Goal: Transaction & Acquisition: Book appointment/travel/reservation

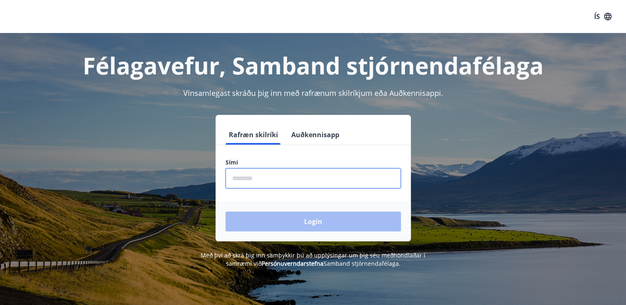
click at [271, 182] on input "phone" at bounding box center [312, 178] width 175 height 20
type input "********"
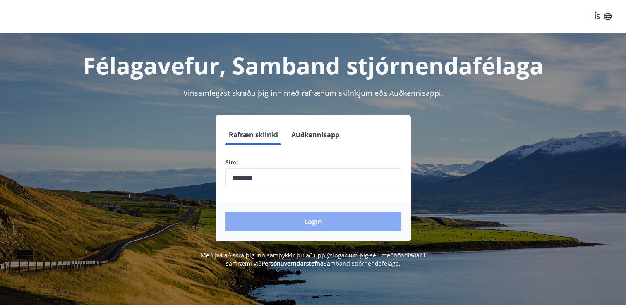
click at [314, 219] on button "Login" at bounding box center [312, 222] width 175 height 20
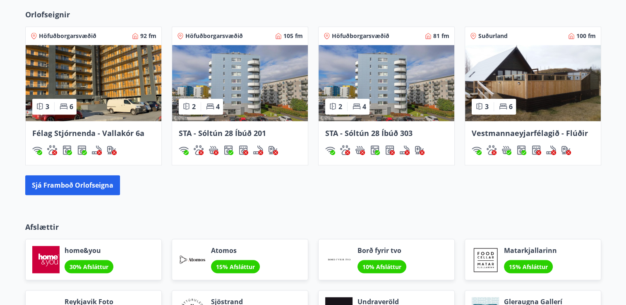
scroll to position [579, 0]
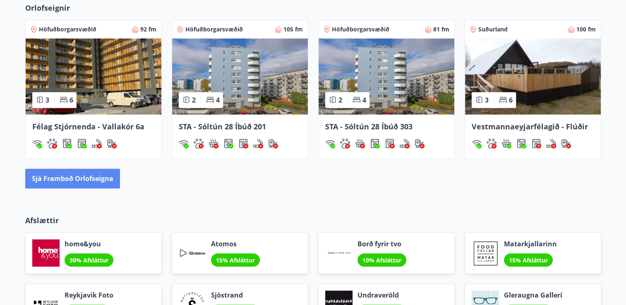
click at [58, 174] on button "Sjá framboð orlofseigna" at bounding box center [72, 179] width 95 height 20
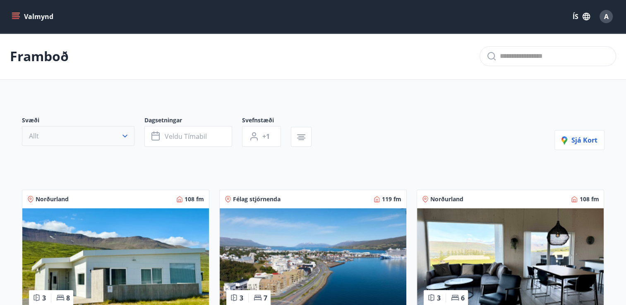
click at [124, 136] on icon "button" at bounding box center [125, 136] width 8 height 8
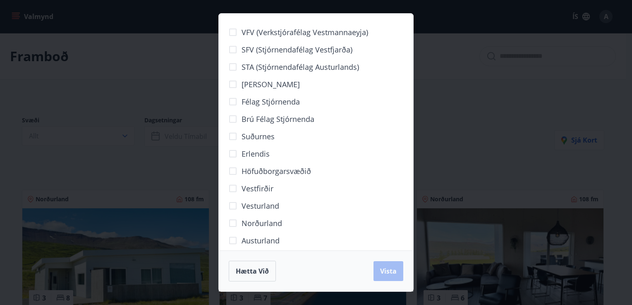
click at [280, 169] on span "Höfuðborgarsvæðið" at bounding box center [275, 171] width 69 height 11
drag, startPoint x: 390, startPoint y: 269, endPoint x: 380, endPoint y: 258, distance: 14.4
click at [389, 268] on span "Vista" at bounding box center [388, 271] width 17 height 9
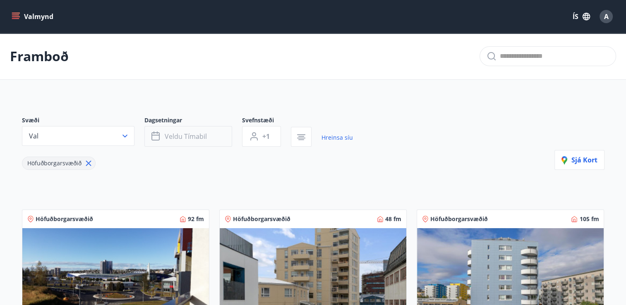
click at [196, 137] on span "Veldu tímabil" at bounding box center [186, 136] width 42 height 9
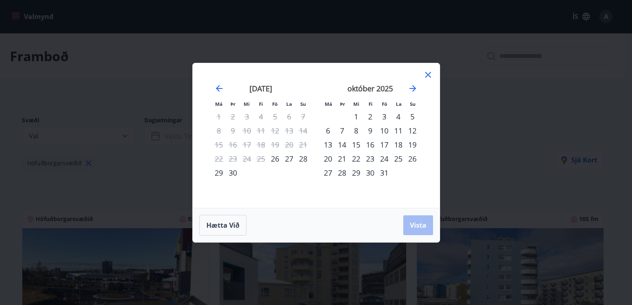
click at [217, 172] on div "29" at bounding box center [219, 173] width 14 height 14
click at [412, 114] on div "5" at bounding box center [412, 117] width 14 height 14
click at [418, 225] on span "Vista" at bounding box center [418, 225] width 17 height 9
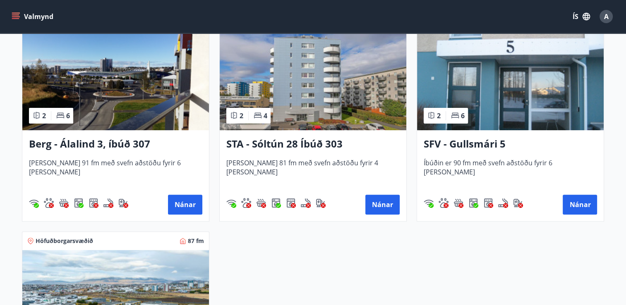
scroll to position [207, 0]
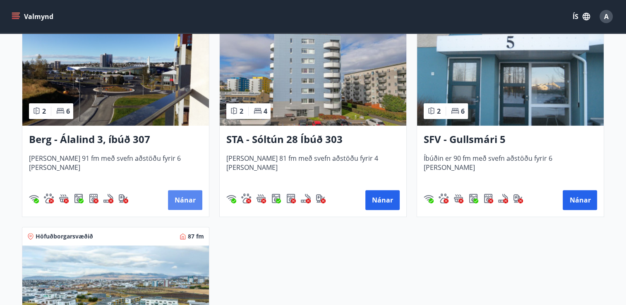
click at [184, 198] on button "Nánar" at bounding box center [185, 200] width 34 height 20
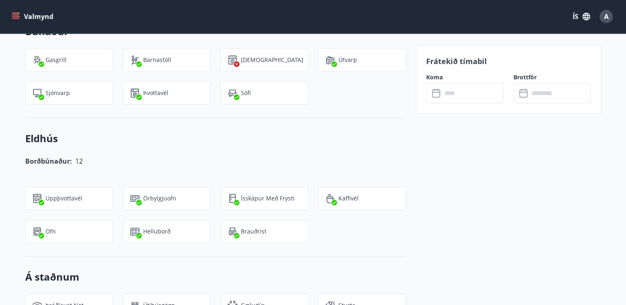
scroll to position [455, 0]
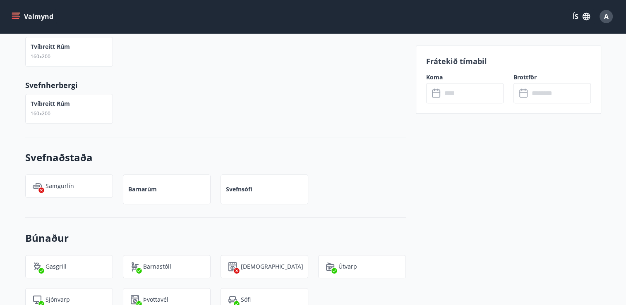
click at [457, 92] on input "text" at bounding box center [473, 93] width 62 height 20
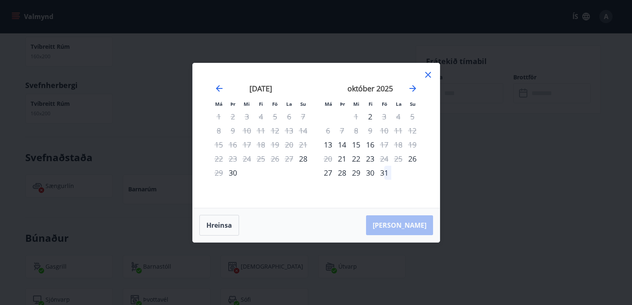
click at [428, 75] on icon at bounding box center [428, 75] width 6 height 6
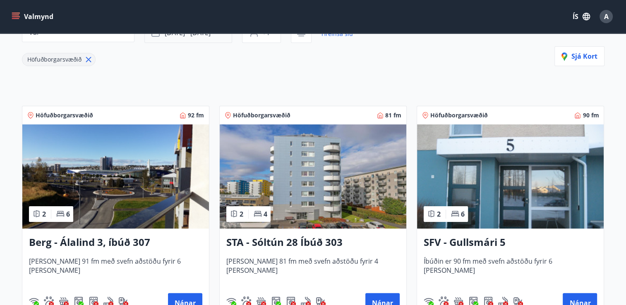
scroll to position [124, 0]
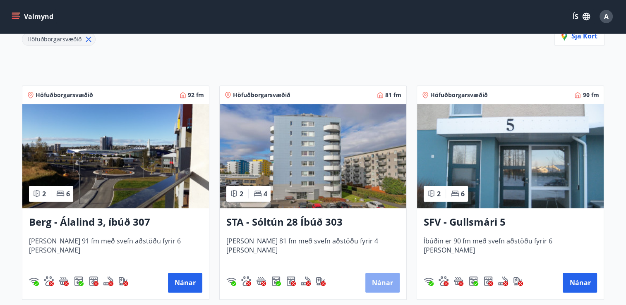
click at [381, 280] on button "Nánar" at bounding box center [382, 283] width 34 height 20
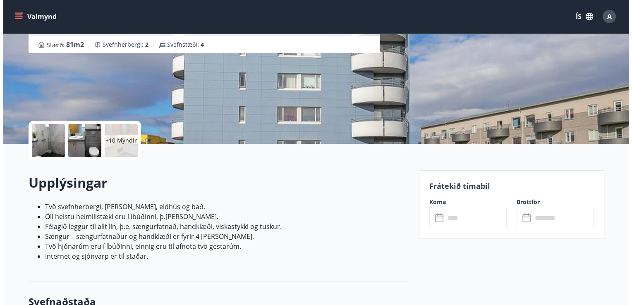
scroll to position [124, 0]
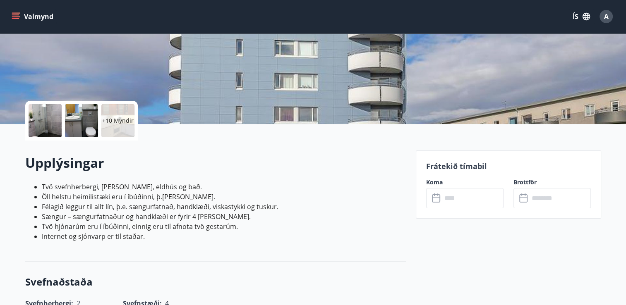
click at [456, 204] on input "text" at bounding box center [473, 198] width 62 height 20
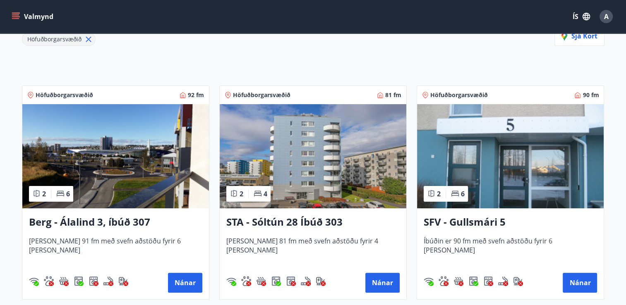
click at [491, 148] on img at bounding box center [510, 156] width 186 height 104
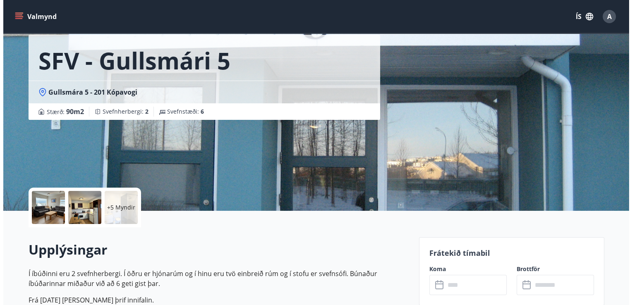
scroll to position [165, 0]
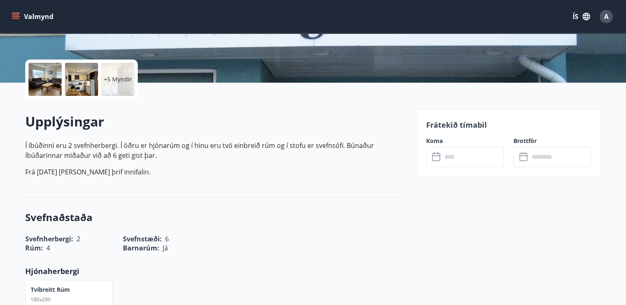
click at [456, 157] on input "text" at bounding box center [473, 157] width 62 height 20
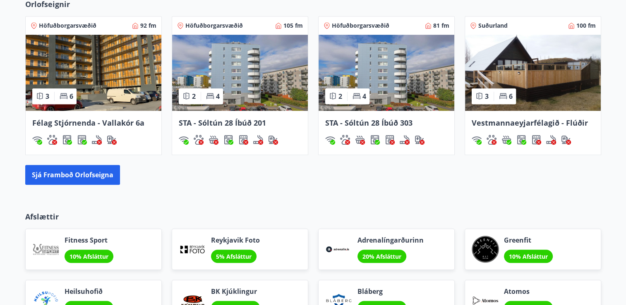
scroll to position [620, 0]
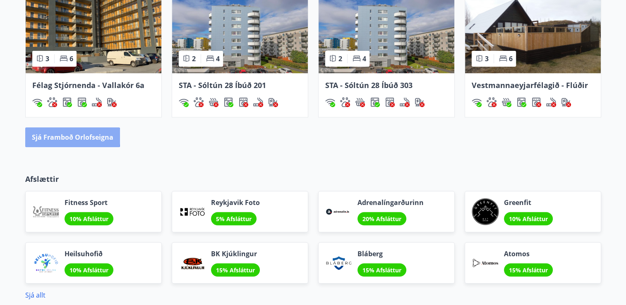
click at [63, 136] on button "Sjá framboð orlofseigna" at bounding box center [72, 137] width 95 height 20
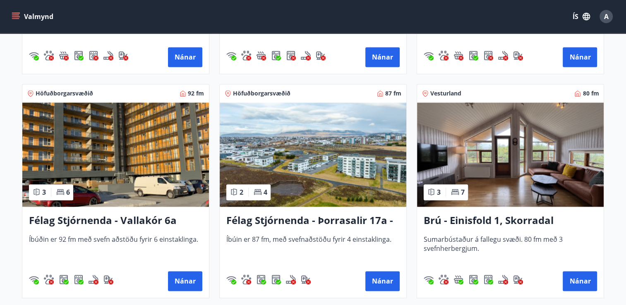
scroll to position [1240, 0]
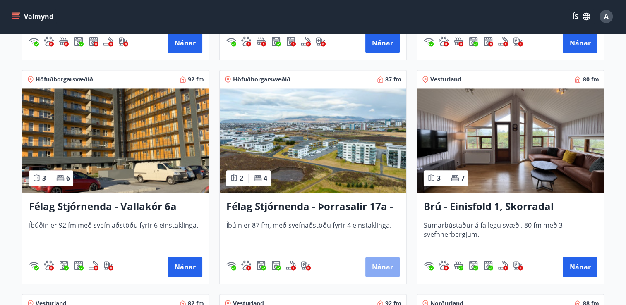
click at [382, 262] on button "Nánar" at bounding box center [382, 267] width 34 height 20
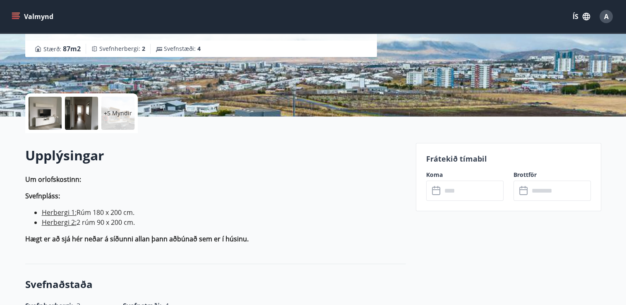
scroll to position [165, 0]
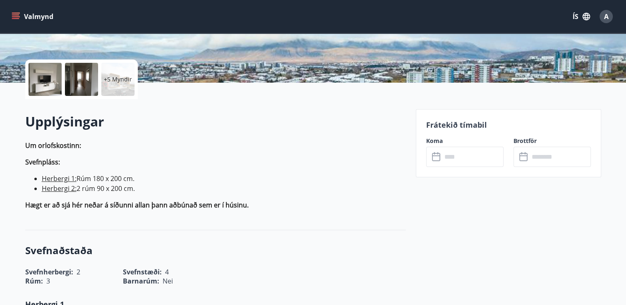
click at [458, 157] on input "text" at bounding box center [473, 157] width 62 height 20
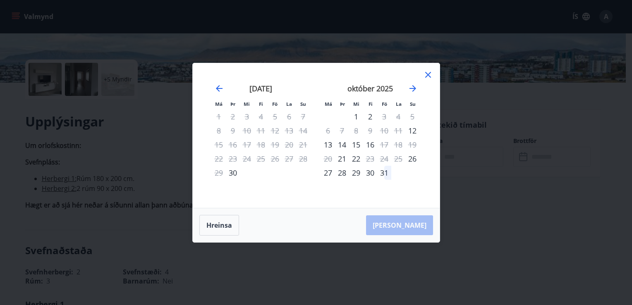
click at [428, 74] on icon at bounding box center [428, 75] width 6 height 6
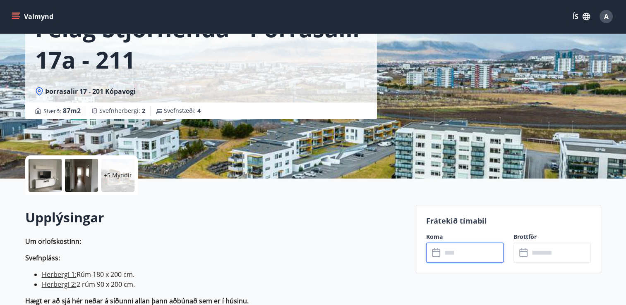
scroll to position [0, 0]
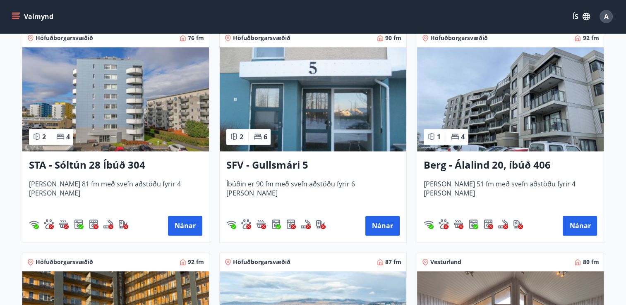
scroll to position [1200, 0]
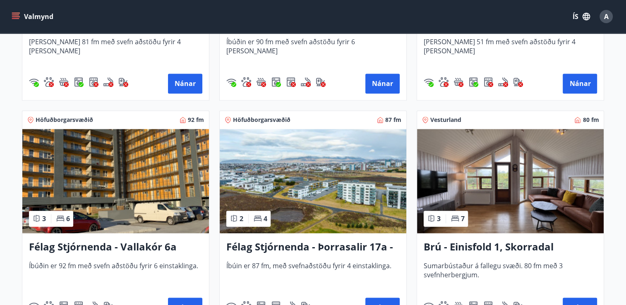
click at [124, 169] on img at bounding box center [115, 181] width 186 height 104
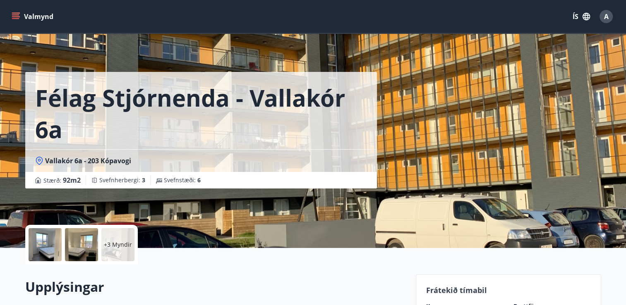
scroll to position [165, 0]
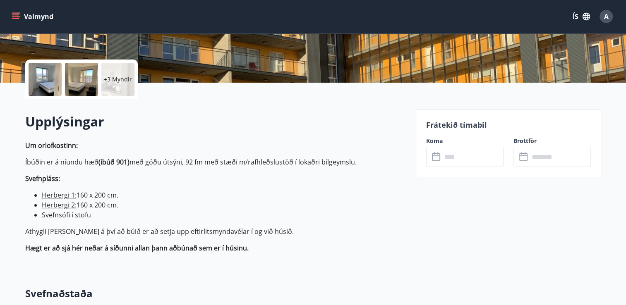
click at [442, 158] on input "text" at bounding box center [473, 157] width 62 height 20
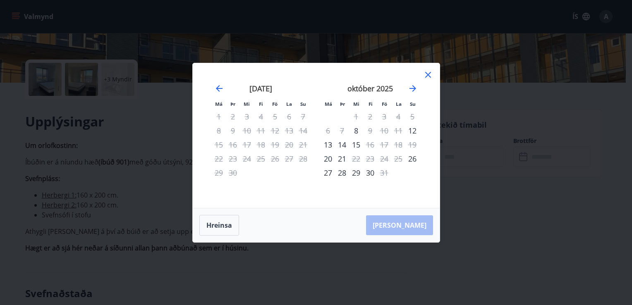
click at [426, 74] on icon at bounding box center [428, 75] width 10 height 10
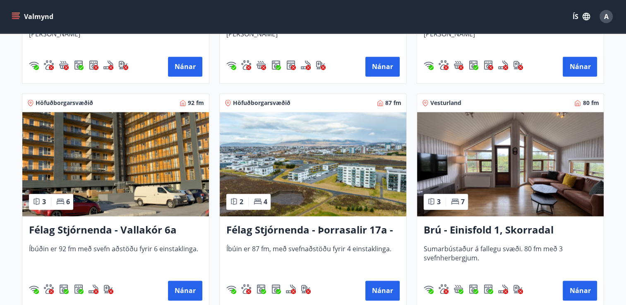
scroll to position [1240, 0]
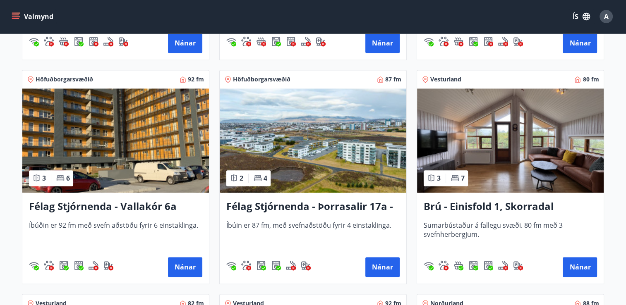
click at [336, 157] on img at bounding box center [313, 140] width 186 height 104
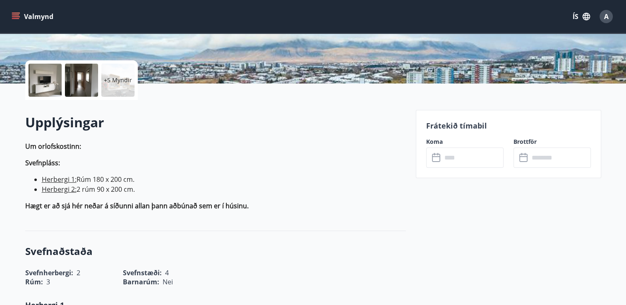
scroll to position [165, 0]
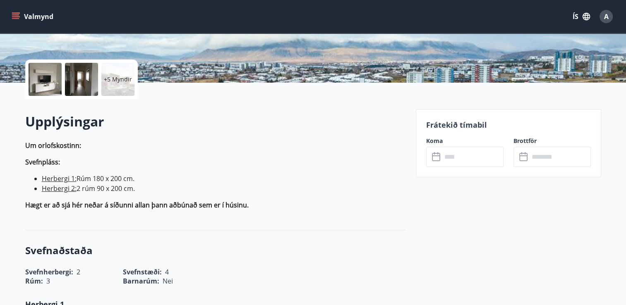
click at [455, 157] on input "text" at bounding box center [473, 157] width 62 height 20
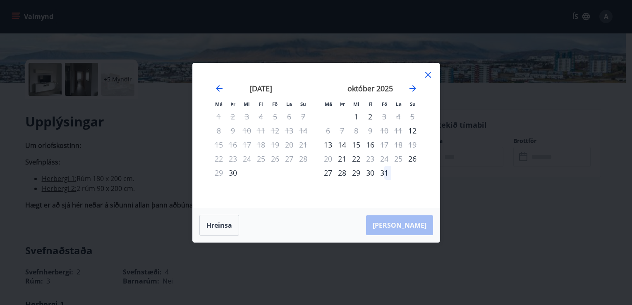
click at [427, 74] on icon at bounding box center [428, 75] width 10 height 10
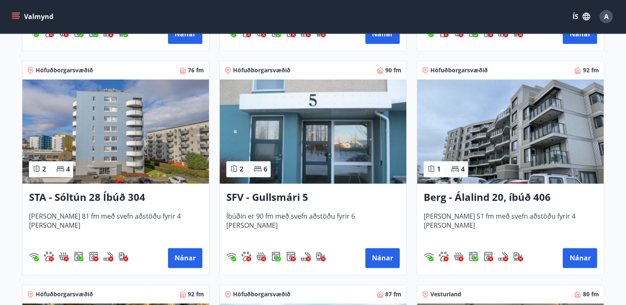
scroll to position [993, 0]
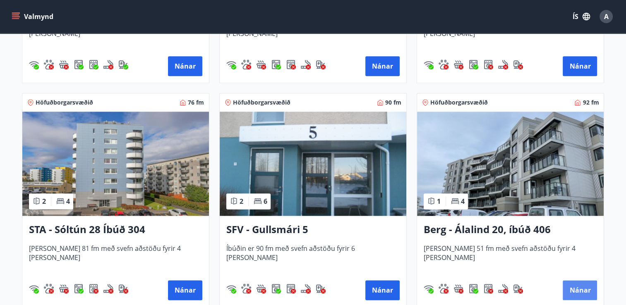
click at [576, 290] on button "Nánar" at bounding box center [579, 290] width 34 height 20
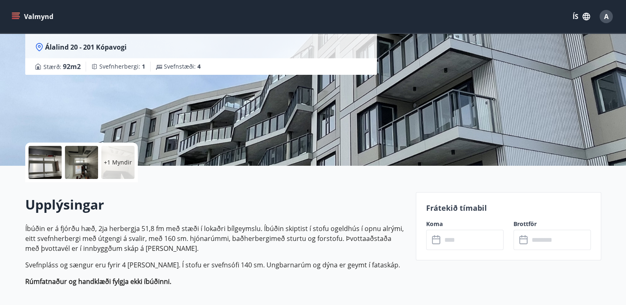
scroll to position [83, 0]
click at [461, 241] on input "text" at bounding box center [473, 239] width 62 height 20
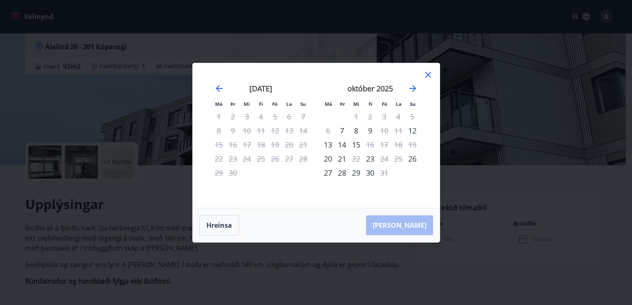
click at [428, 73] on icon at bounding box center [428, 75] width 10 height 10
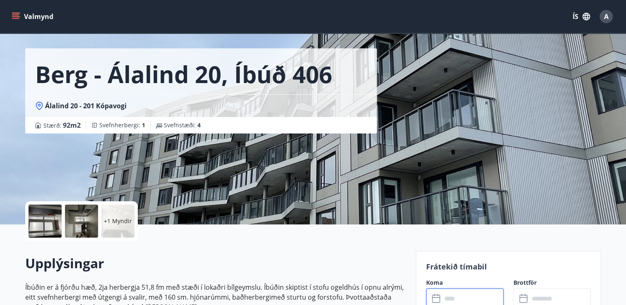
scroll to position [0, 0]
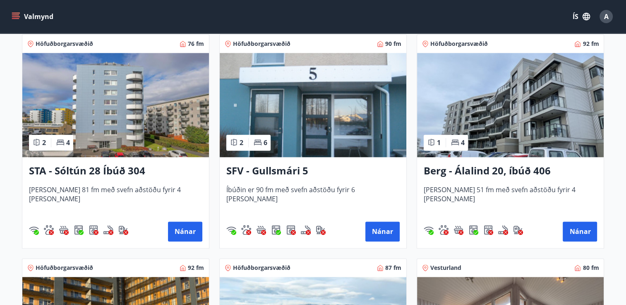
scroll to position [1034, 0]
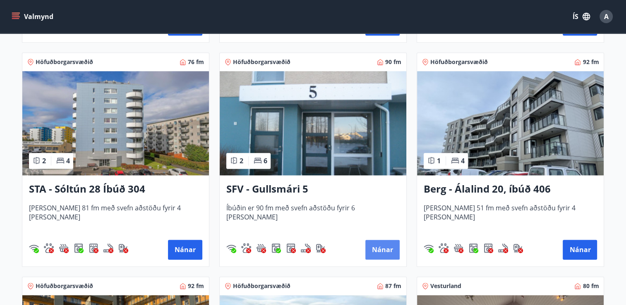
click at [373, 244] on button "Nánar" at bounding box center [382, 250] width 34 height 20
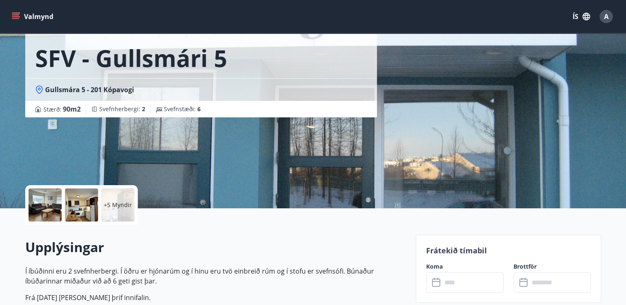
scroll to position [124, 0]
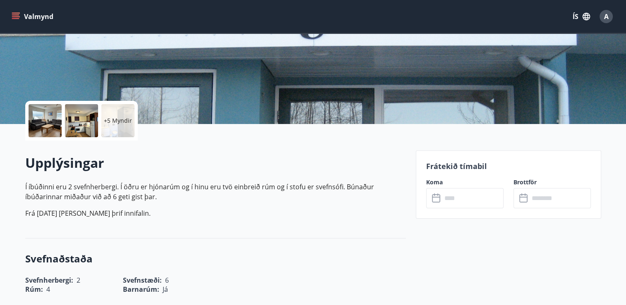
click at [453, 200] on input "text" at bounding box center [473, 198] width 62 height 20
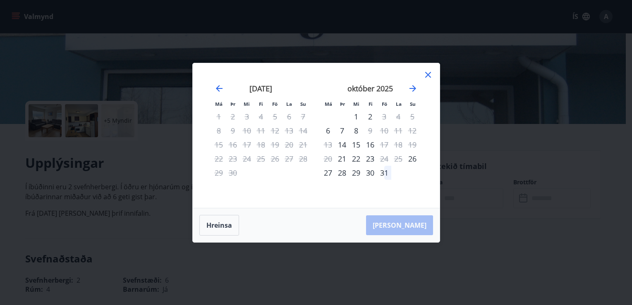
click at [427, 74] on icon at bounding box center [428, 75] width 10 height 10
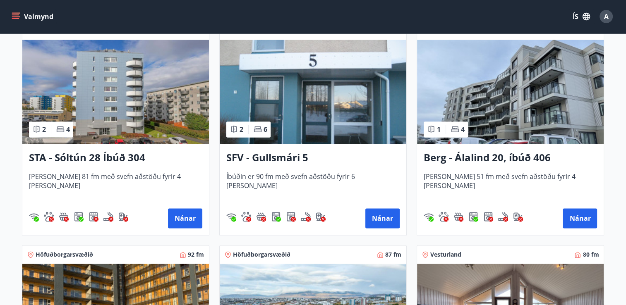
scroll to position [1075, 0]
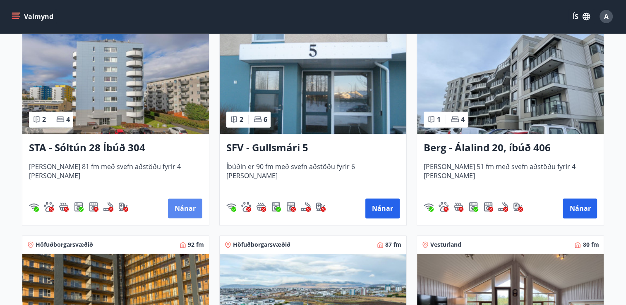
click at [181, 206] on button "Nánar" at bounding box center [185, 208] width 34 height 20
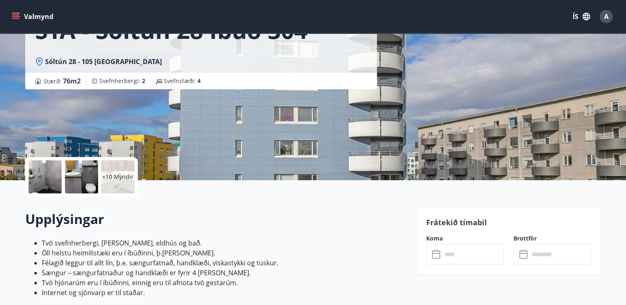
scroll to position [83, 0]
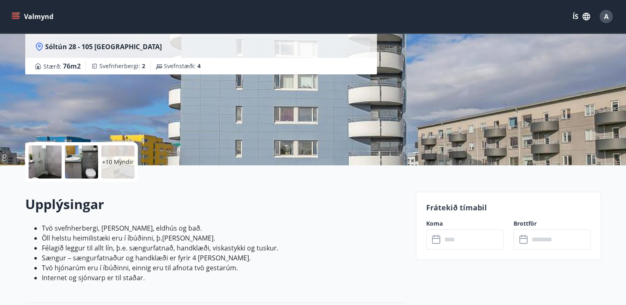
click at [455, 239] on input "text" at bounding box center [473, 239] width 62 height 20
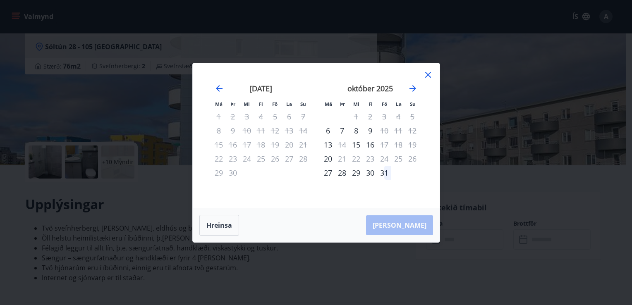
click at [427, 74] on icon at bounding box center [428, 75] width 6 height 6
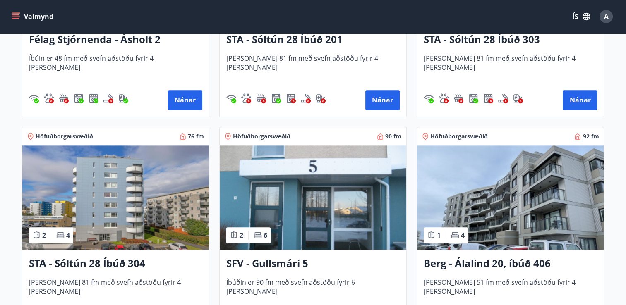
scroll to position [827, 0]
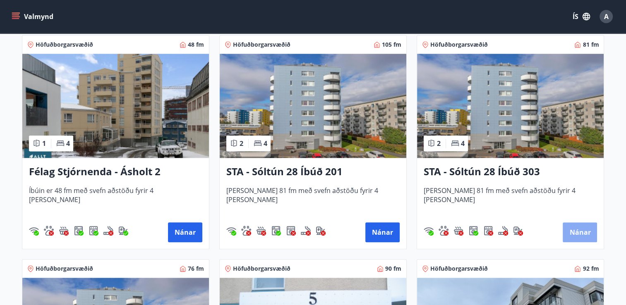
click at [581, 227] on button "Nánar" at bounding box center [579, 232] width 34 height 20
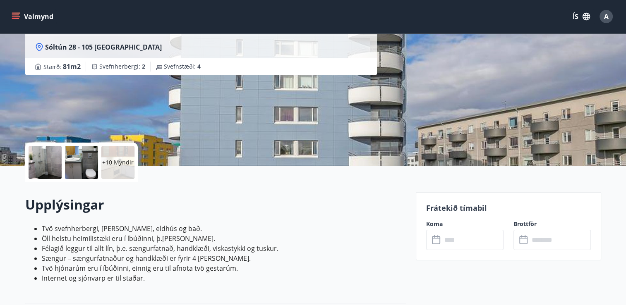
scroll to position [83, 0]
click at [458, 241] on input "text" at bounding box center [473, 239] width 62 height 20
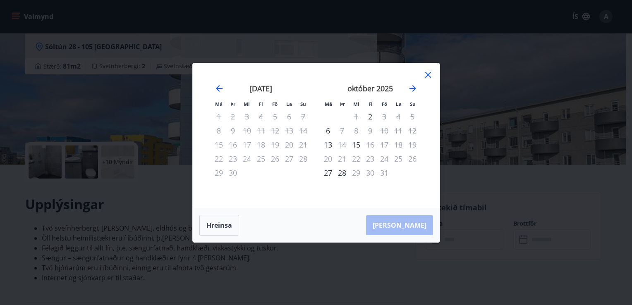
click at [428, 74] on icon at bounding box center [428, 75] width 10 height 10
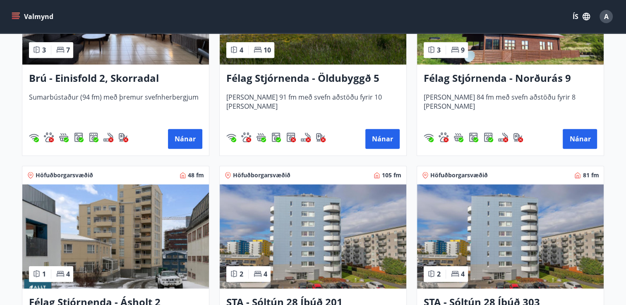
scroll to position [703, 0]
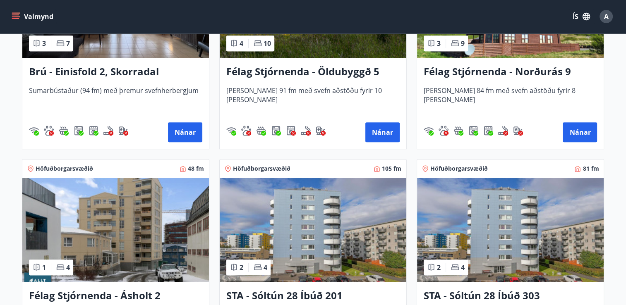
click at [305, 230] on img at bounding box center [313, 230] width 186 height 104
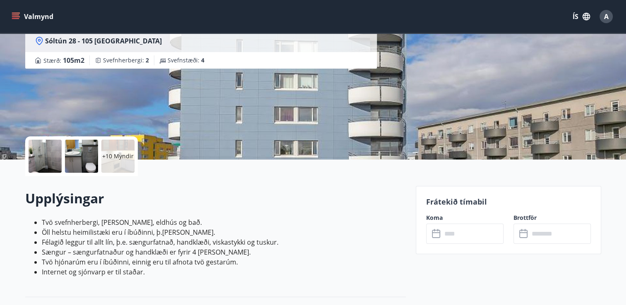
scroll to position [207, 0]
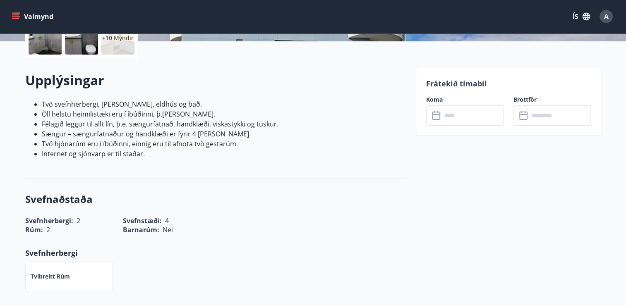
click at [457, 113] on input "text" at bounding box center [473, 115] width 62 height 20
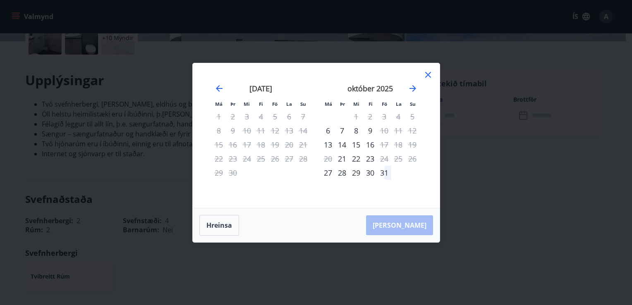
click at [427, 76] on icon at bounding box center [428, 75] width 6 height 6
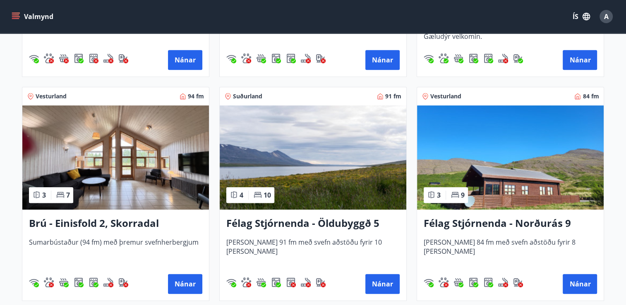
scroll to position [744, 0]
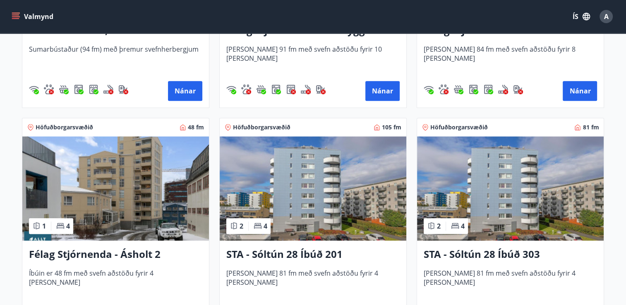
click at [110, 206] on img at bounding box center [115, 188] width 186 height 104
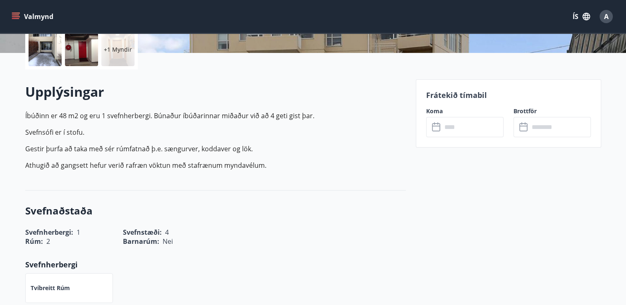
scroll to position [207, 0]
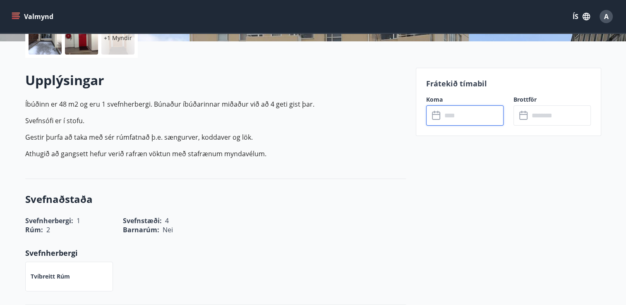
click at [456, 117] on input "text" at bounding box center [473, 115] width 62 height 20
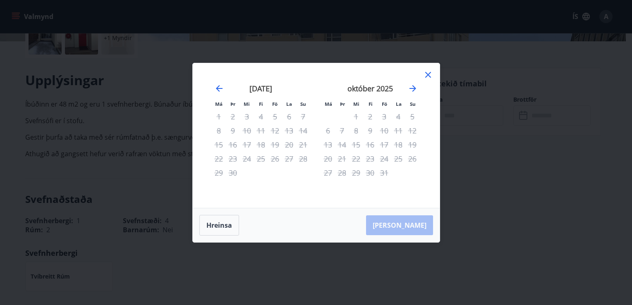
click at [427, 75] on icon at bounding box center [428, 75] width 10 height 10
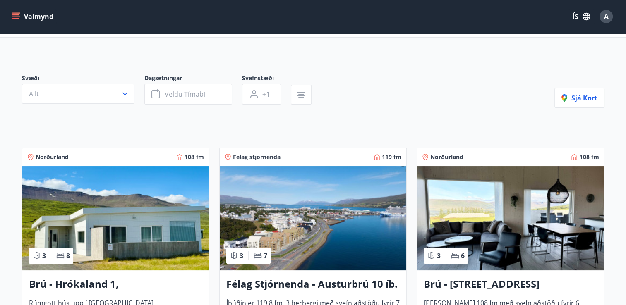
scroll to position [166, 0]
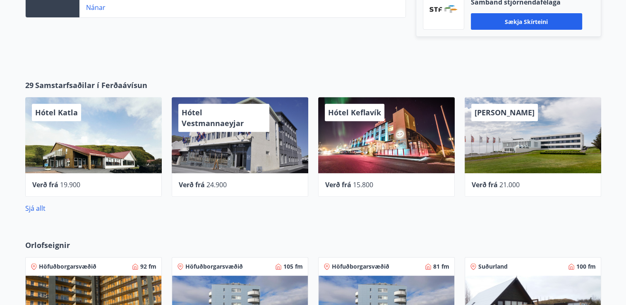
scroll to position [372, 0]
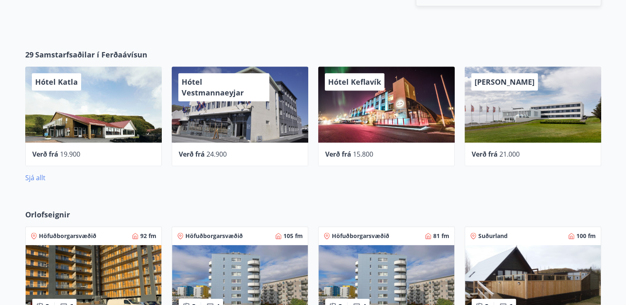
click at [41, 177] on link "Sjá allt" at bounding box center [35, 177] width 20 height 9
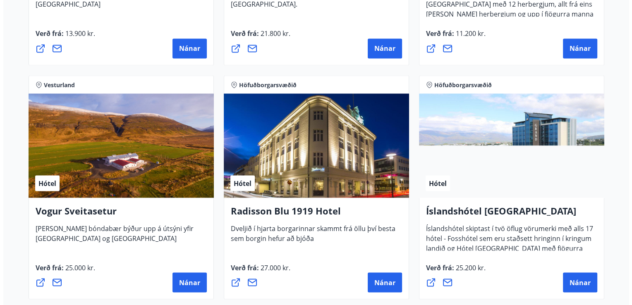
scroll to position [1406, 0]
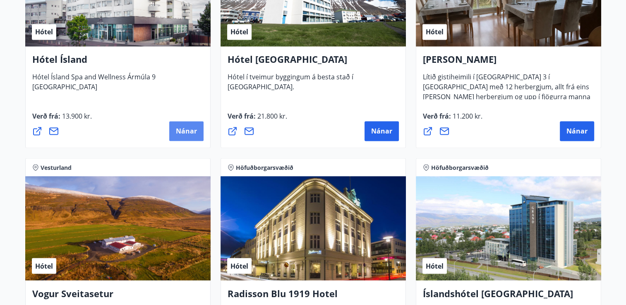
click at [184, 128] on span "Nánar" at bounding box center [186, 131] width 21 height 9
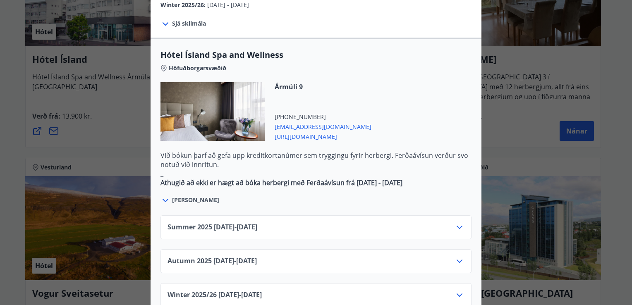
scroll to position [413, 0]
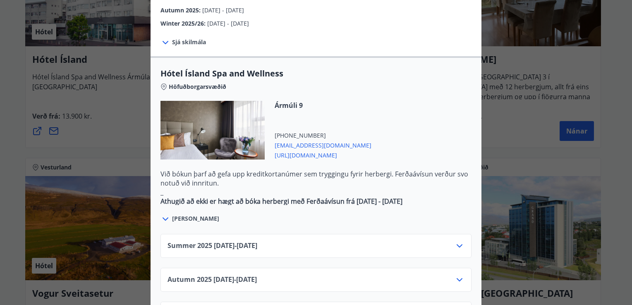
click at [162, 214] on icon at bounding box center [165, 219] width 10 height 10
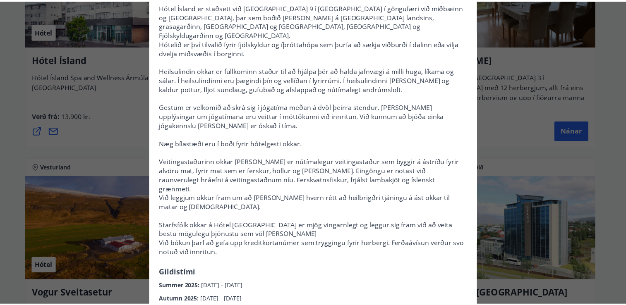
scroll to position [0, 0]
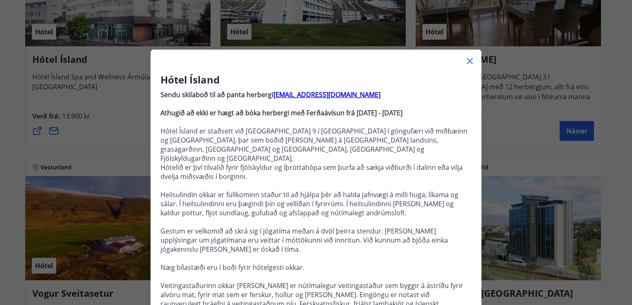
click at [465, 57] on icon at bounding box center [470, 61] width 10 height 10
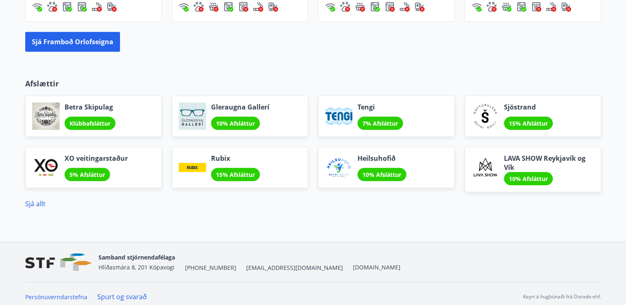
scroll to position [721, 0]
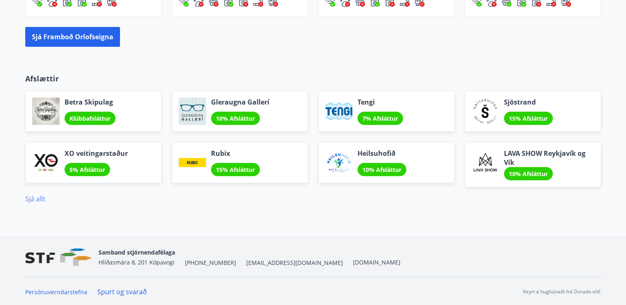
click at [31, 196] on link "Sjá allt" at bounding box center [35, 198] width 20 height 9
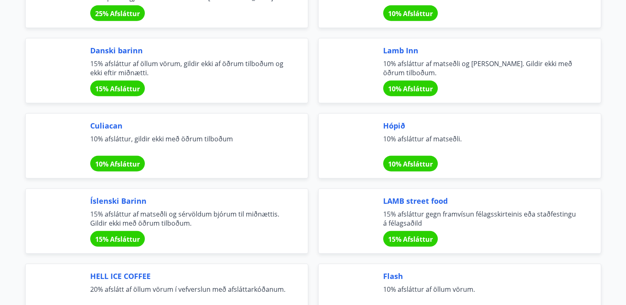
scroll to position [2440, 0]
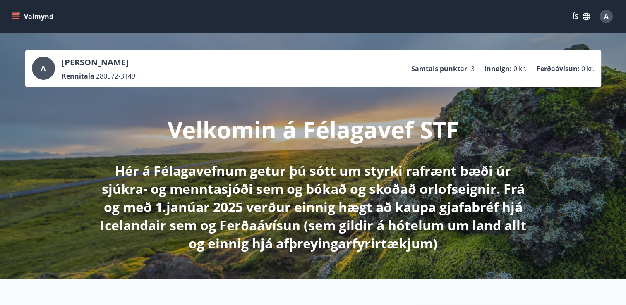
click at [16, 14] on icon "menu" at bounding box center [16, 16] width 8 height 8
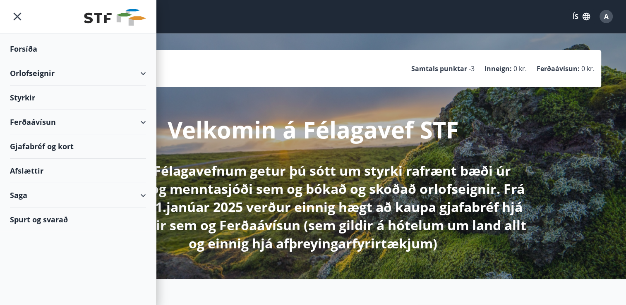
click at [143, 122] on div "Ferðaávísun" at bounding box center [78, 122] width 136 height 24
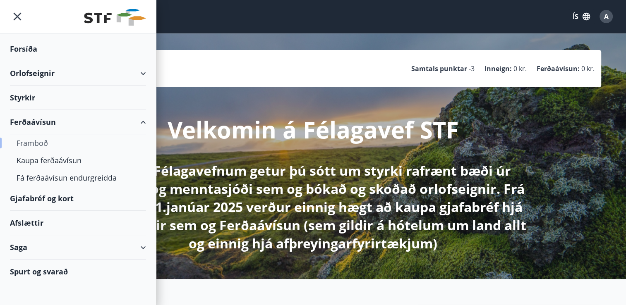
click at [33, 141] on div "Framboð" at bounding box center [78, 142] width 123 height 17
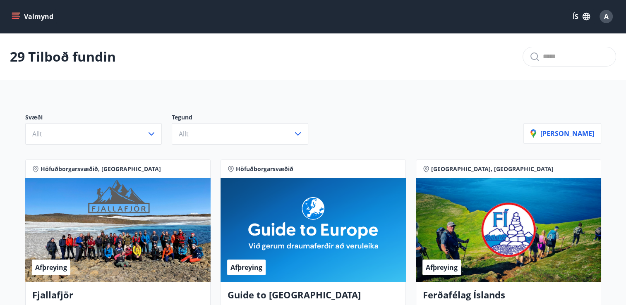
click at [16, 16] on icon "menu" at bounding box center [16, 16] width 9 height 1
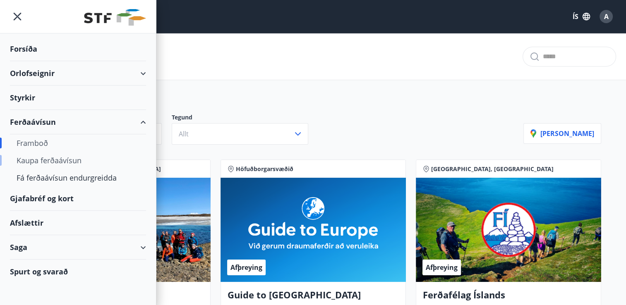
click at [76, 159] on div "Kaupa ferðaávísun" at bounding box center [78, 160] width 123 height 17
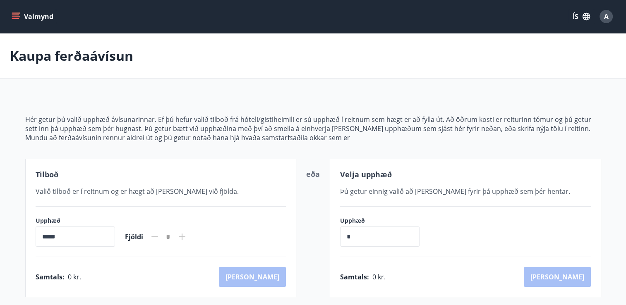
click at [17, 15] on icon "menu" at bounding box center [15, 14] width 7 height 1
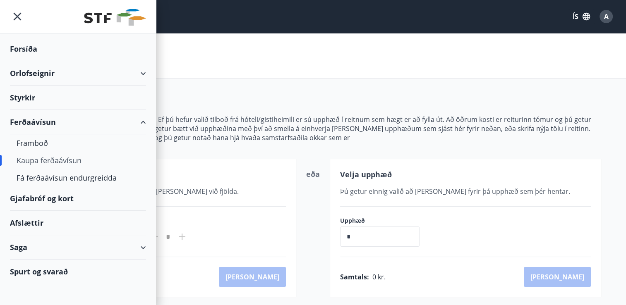
click at [26, 95] on div "Styrkir" at bounding box center [78, 98] width 136 height 24
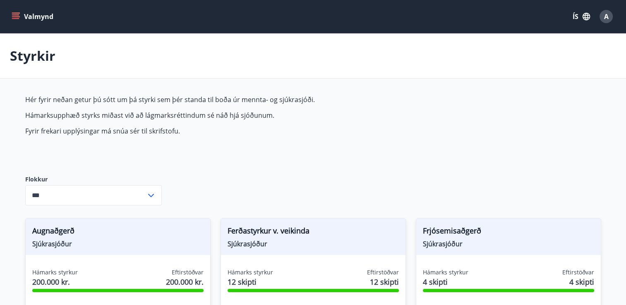
type input "***"
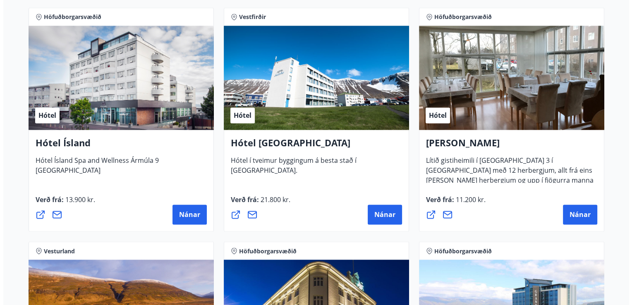
scroll to position [1323, 0]
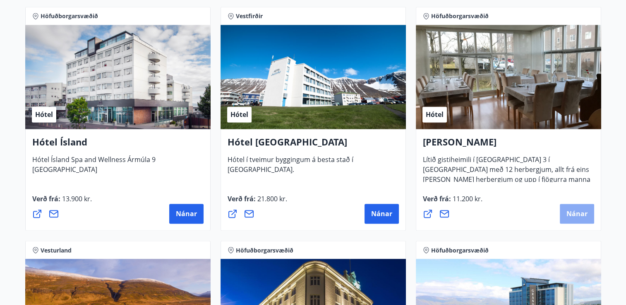
click at [571, 213] on span "Nánar" at bounding box center [576, 213] width 21 height 9
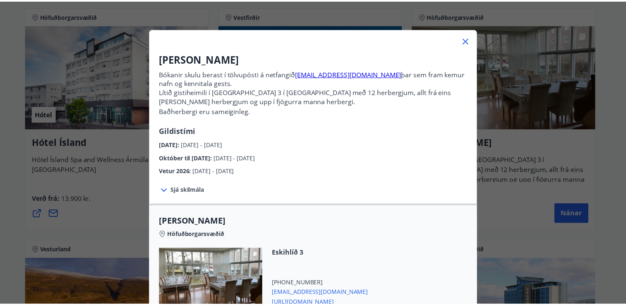
scroll to position [0, 0]
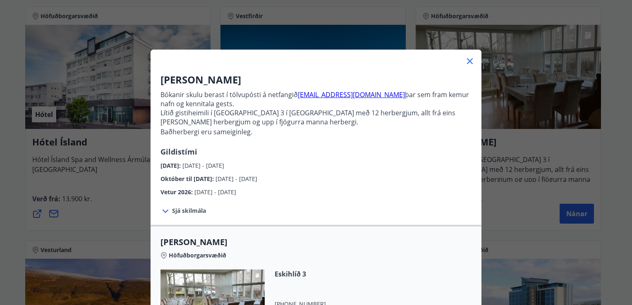
click at [468, 60] on icon at bounding box center [470, 61] width 10 height 10
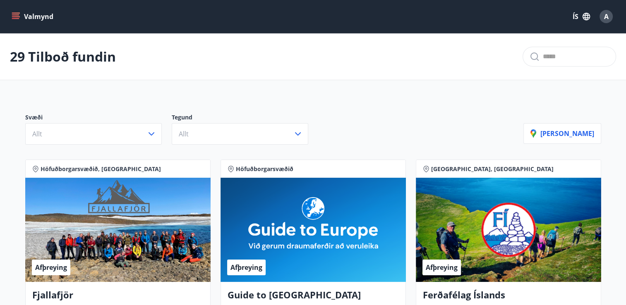
click at [15, 14] on icon "menu" at bounding box center [16, 16] width 8 height 8
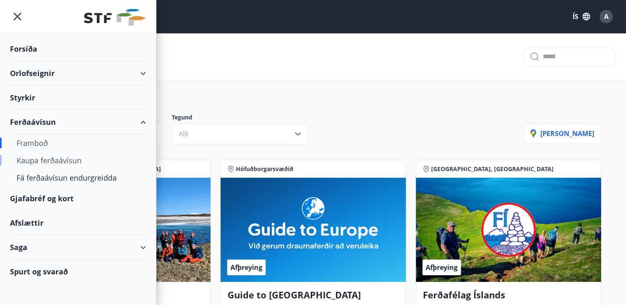
click at [51, 158] on div "Kaupa ferðaávísun" at bounding box center [78, 160] width 123 height 17
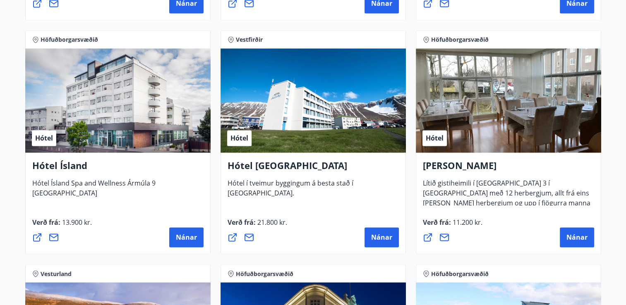
scroll to position [1365, 0]
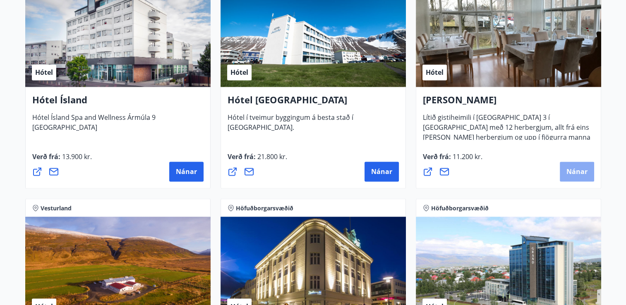
click at [576, 171] on span "Nánar" at bounding box center [576, 171] width 21 height 9
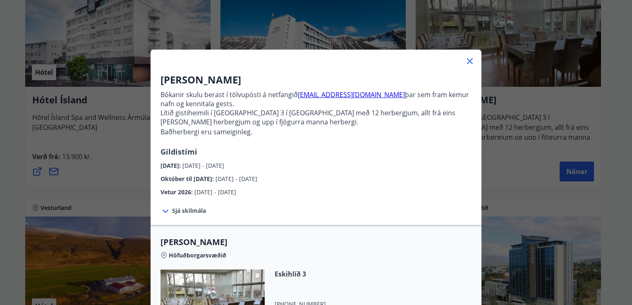
click at [468, 60] on icon at bounding box center [470, 61] width 10 height 10
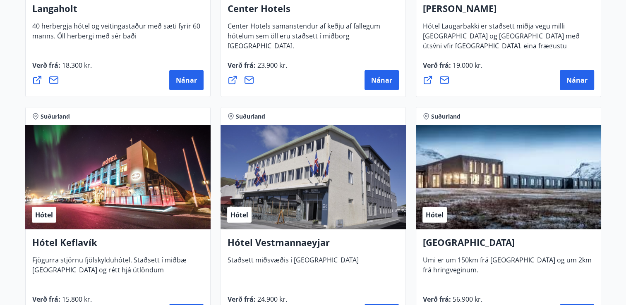
scroll to position [1986, 0]
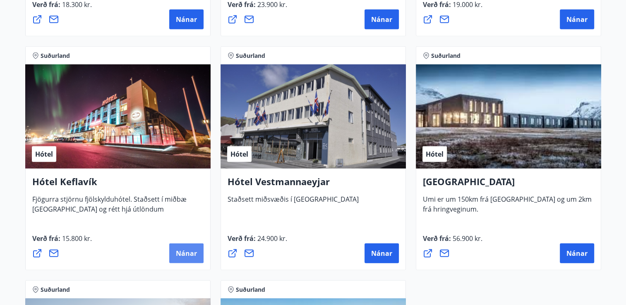
click at [179, 247] on button "Nánar" at bounding box center [186, 254] width 34 height 20
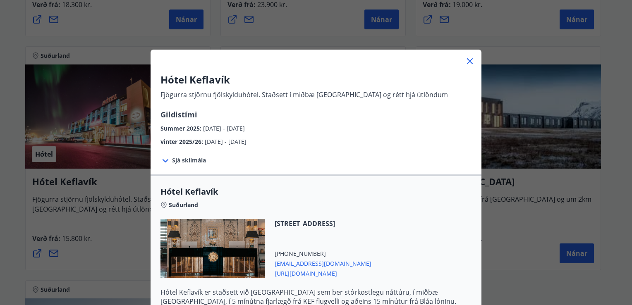
click at [174, 160] on span "Sjá skilmála" at bounding box center [189, 160] width 34 height 8
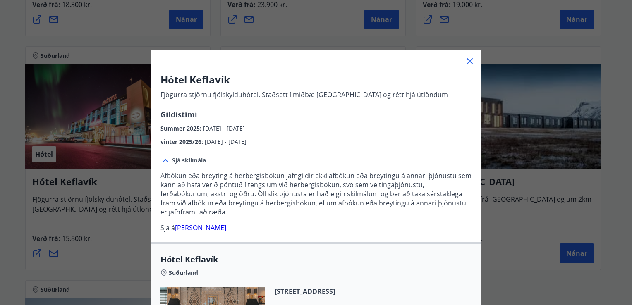
click at [466, 62] on icon at bounding box center [470, 61] width 10 height 10
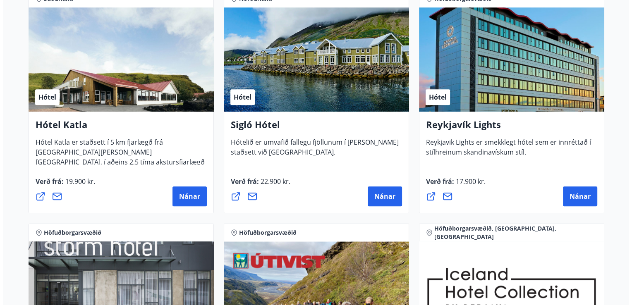
scroll to position [662, 0]
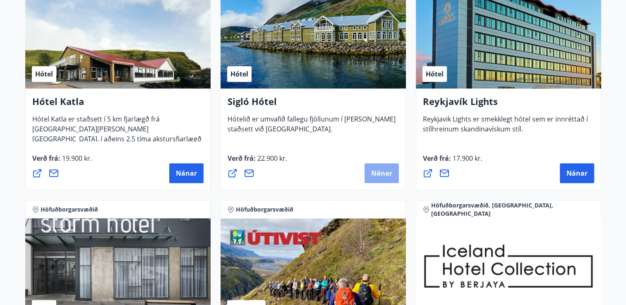
click at [386, 171] on span "Nánar" at bounding box center [381, 173] width 21 height 9
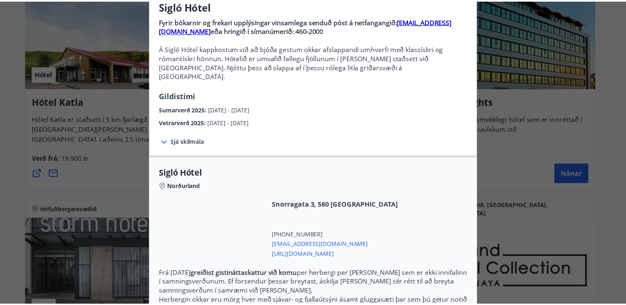
scroll to position [42, 0]
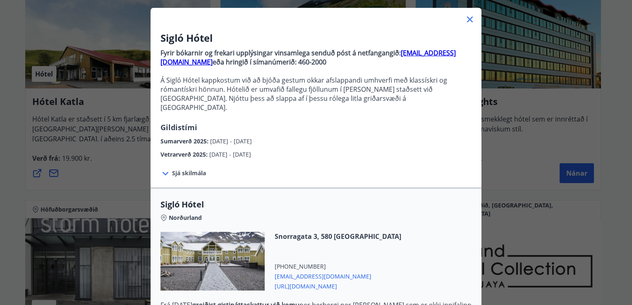
click at [468, 20] on icon at bounding box center [470, 19] width 10 height 10
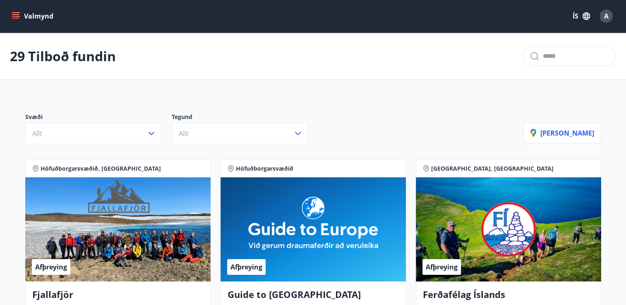
scroll to position [0, 0]
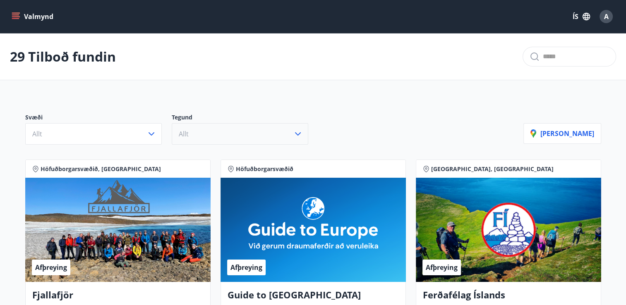
click at [297, 136] on icon "button" at bounding box center [298, 134] width 10 height 10
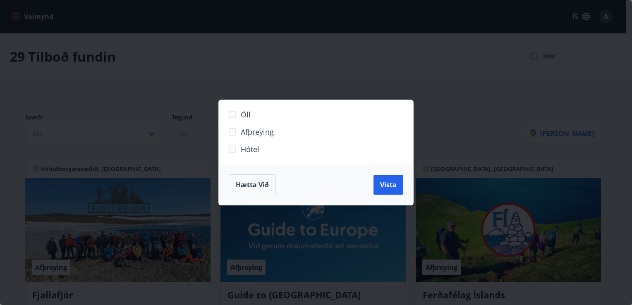
click at [299, 92] on div "Öll Afþreying Hótel Hætta við Vista" at bounding box center [316, 152] width 632 height 305
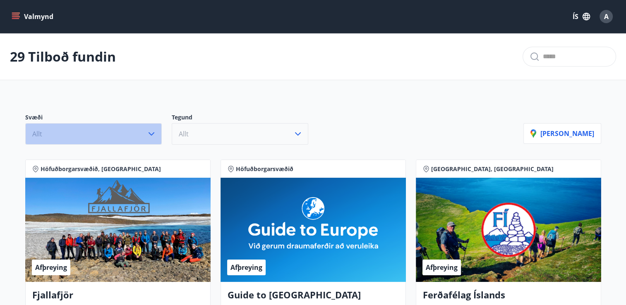
click at [148, 132] on icon "button" at bounding box center [151, 133] width 6 height 3
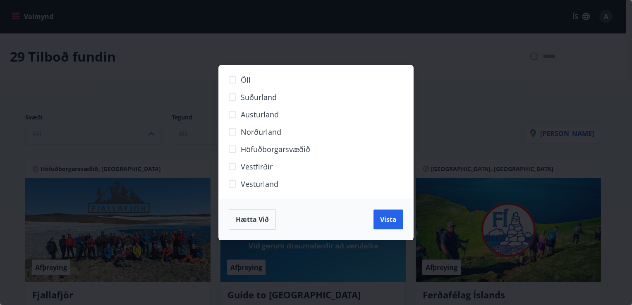
click at [148, 132] on div "Öll Suðurland Austurland Norðurland Höfuðborgarsvæðið Vestfirðir Vesturland Hæt…" at bounding box center [316, 152] width 632 height 305
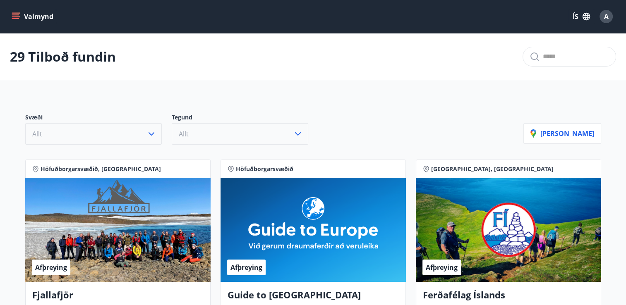
click at [149, 132] on icon "button" at bounding box center [151, 133] width 6 height 3
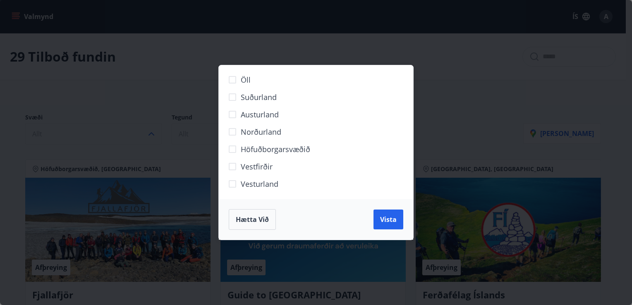
click at [149, 132] on div "Öll Suðurland Austurland Norðurland Höfuðborgarsvæðið Vestfirðir Vesturland Hæt…" at bounding box center [316, 152] width 632 height 305
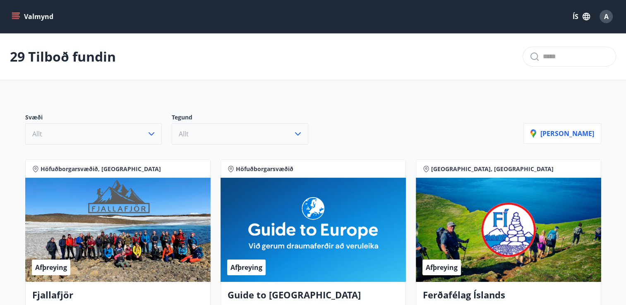
click at [19, 16] on icon "menu" at bounding box center [16, 16] width 8 height 8
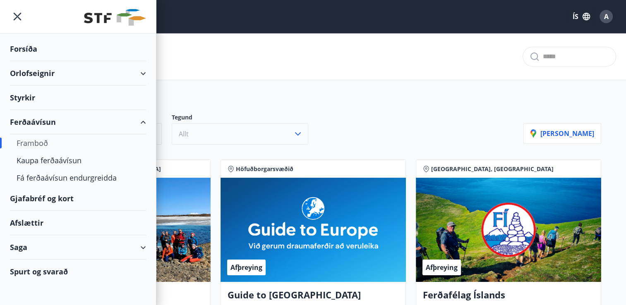
click at [139, 70] on div "Orlofseignir" at bounding box center [78, 73] width 136 height 24
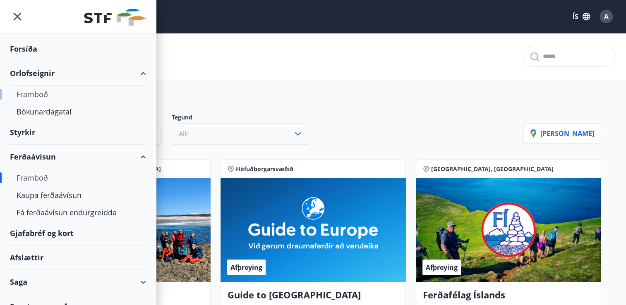
click at [32, 96] on div "Framboð" at bounding box center [78, 94] width 123 height 17
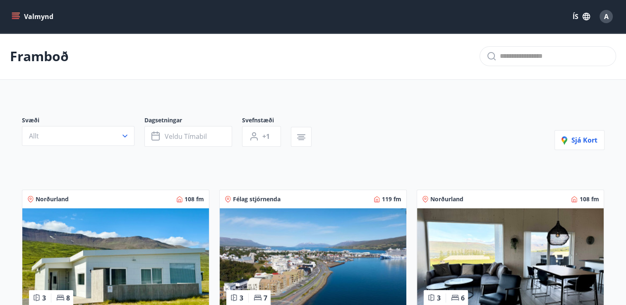
scroll to position [41, 0]
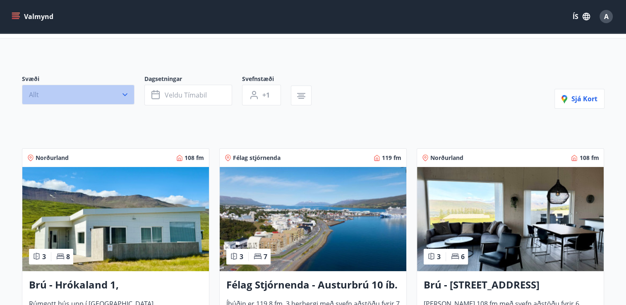
click at [123, 95] on icon "button" at bounding box center [125, 95] width 8 height 8
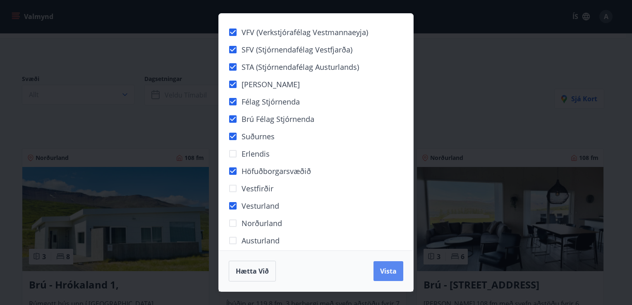
click at [397, 272] on button "Vista" at bounding box center [388, 271] width 30 height 20
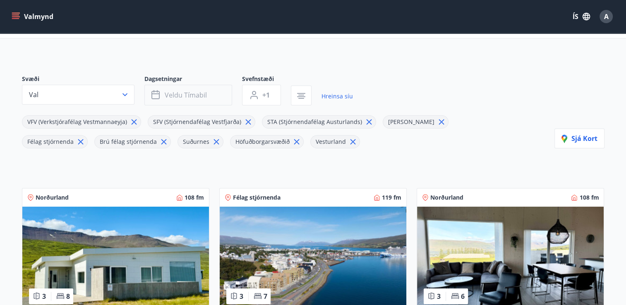
click at [223, 97] on button "Veldu tímabil" at bounding box center [188, 95] width 88 height 21
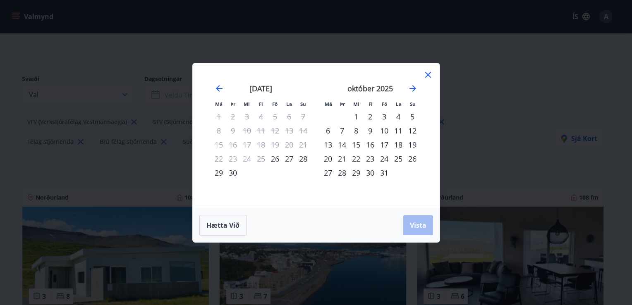
click at [215, 174] on div "29" at bounding box center [219, 173] width 14 height 14
click at [413, 115] on div "5" at bounding box center [412, 117] width 14 height 14
click at [419, 229] on button "Vista" at bounding box center [418, 225] width 30 height 20
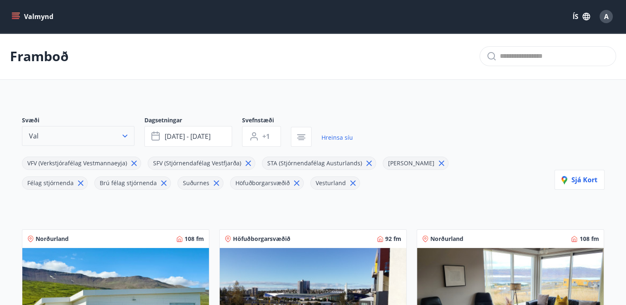
click at [123, 138] on icon "button" at bounding box center [125, 136] width 8 height 8
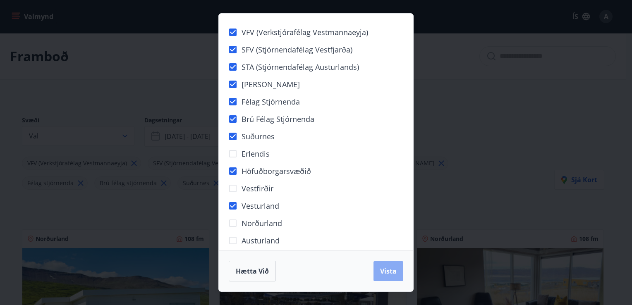
click at [384, 274] on span "Vista" at bounding box center [388, 271] width 17 height 9
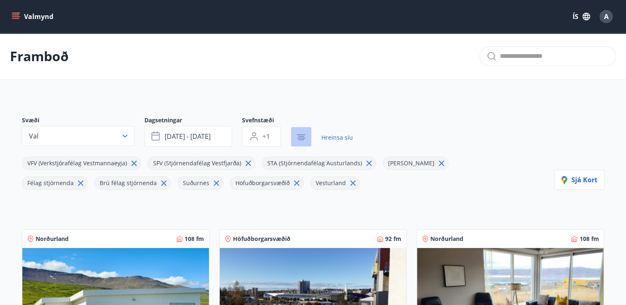
click at [299, 141] on icon "button" at bounding box center [301, 137] width 10 height 10
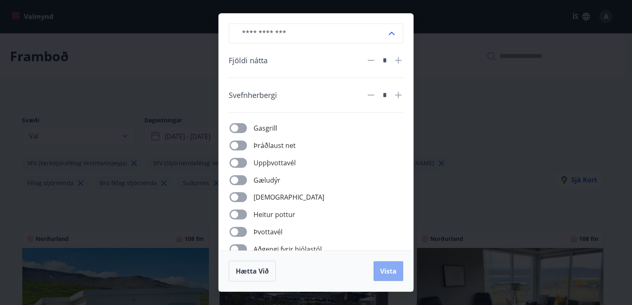
click at [379, 272] on button "Vista" at bounding box center [388, 271] width 30 height 20
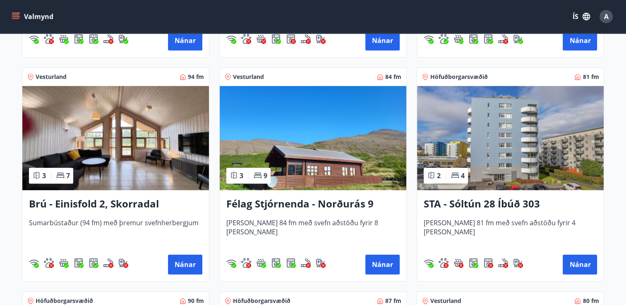
scroll to position [372, 0]
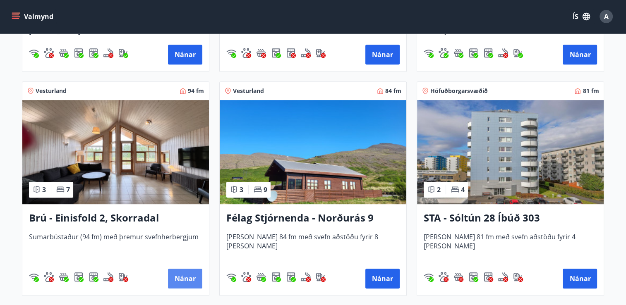
click at [188, 281] on button "Nánar" at bounding box center [185, 279] width 34 height 20
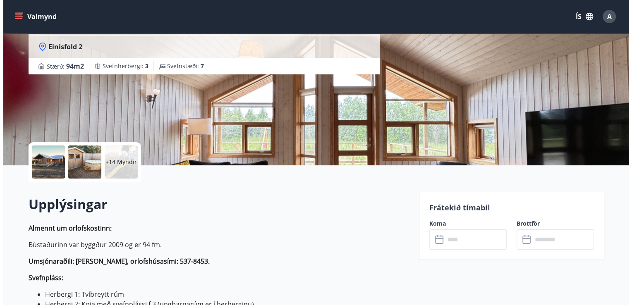
scroll to position [41, 0]
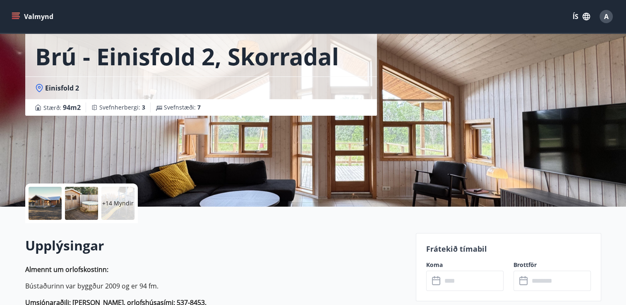
click at [45, 201] on div at bounding box center [45, 203] width 33 height 33
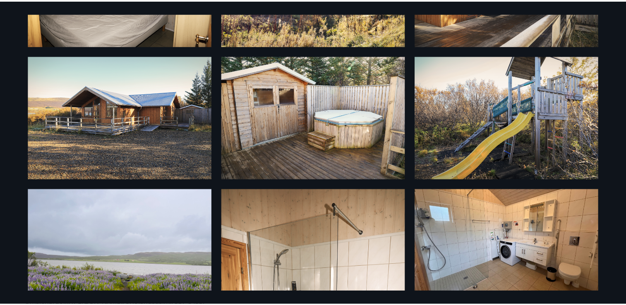
scroll to position [0, 0]
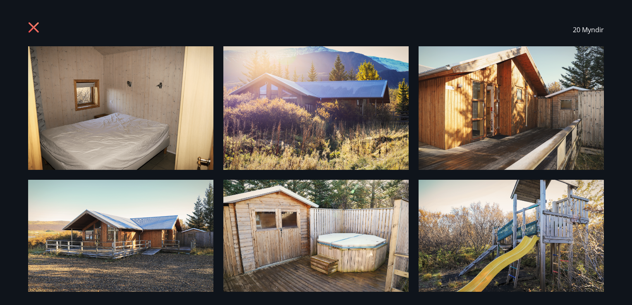
click at [32, 28] on icon at bounding box center [34, 27] width 10 height 10
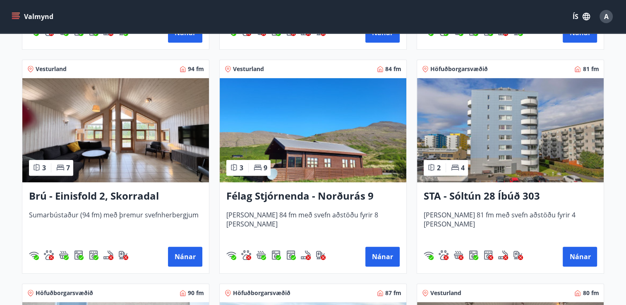
scroll to position [414, 0]
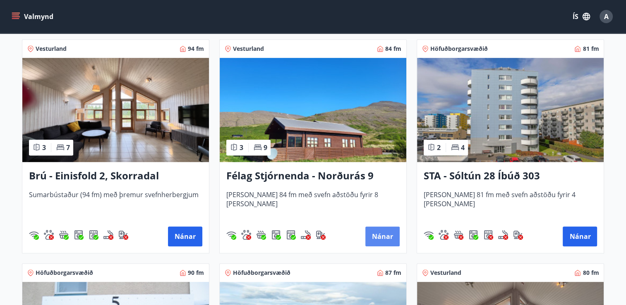
click at [377, 240] on button "Nánar" at bounding box center [382, 237] width 34 height 20
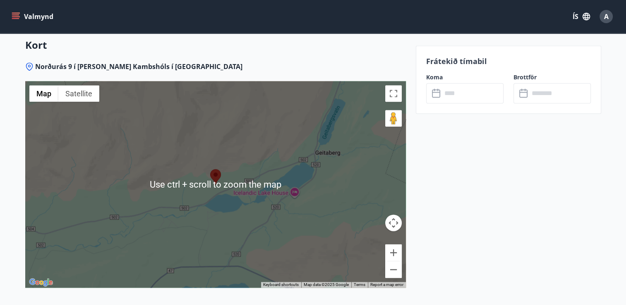
scroll to position [1282, 0]
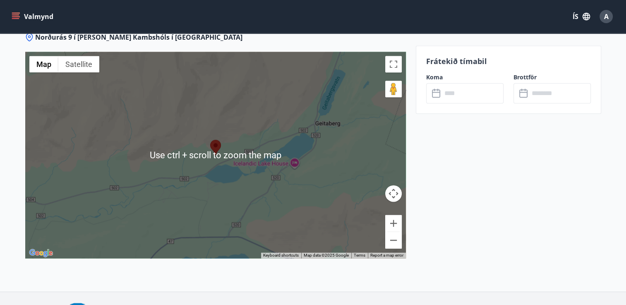
click at [322, 191] on div at bounding box center [215, 155] width 380 height 207
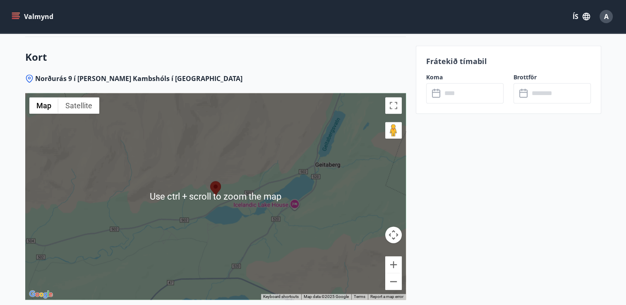
scroll to position [1254, 0]
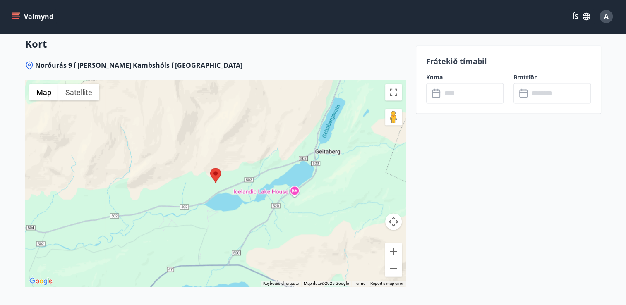
click at [329, 174] on div at bounding box center [215, 183] width 380 height 207
click at [394, 269] on button "Zoom out" at bounding box center [393, 268] width 17 height 17
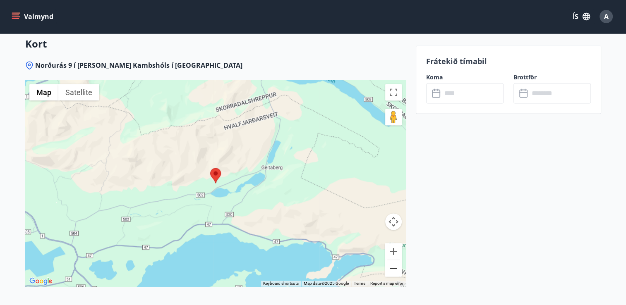
click at [394, 268] on button "Zoom out" at bounding box center [393, 268] width 17 height 17
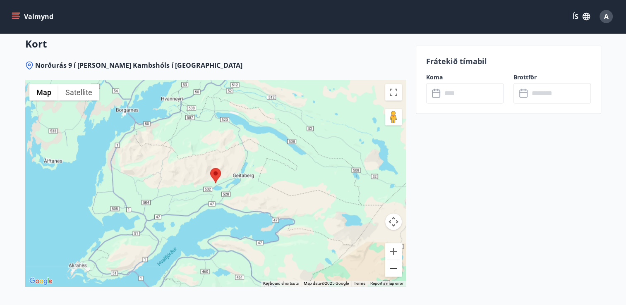
click at [392, 268] on button "Zoom out" at bounding box center [393, 268] width 17 height 17
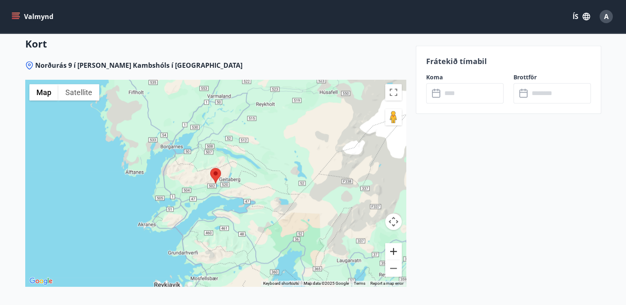
click at [390, 247] on button "Zoom in" at bounding box center [393, 251] width 17 height 17
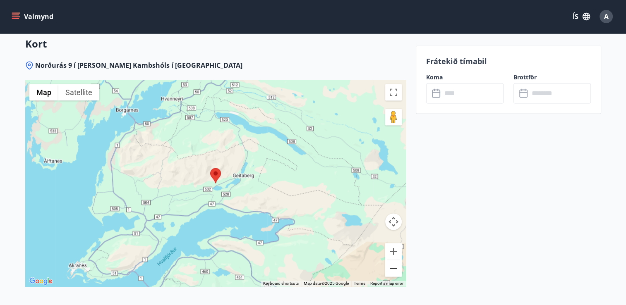
click at [392, 263] on button "Zoom out" at bounding box center [393, 268] width 17 height 17
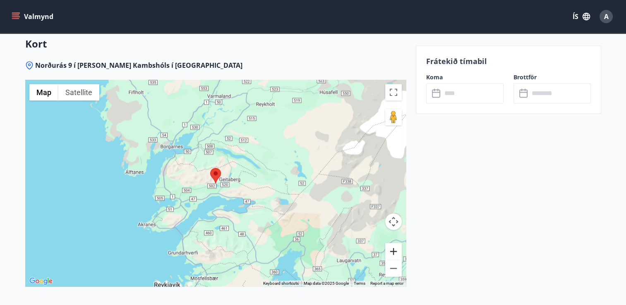
click at [394, 252] on button "Zoom in" at bounding box center [393, 251] width 17 height 17
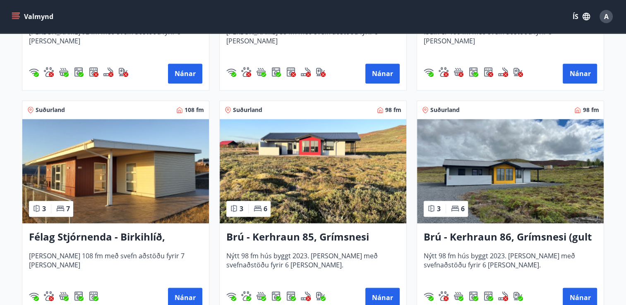
scroll to position [1067, 0]
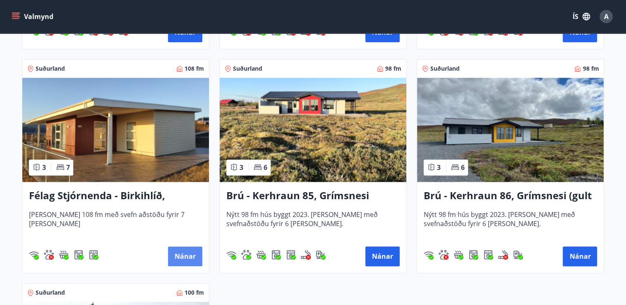
click at [184, 258] on button "Nánar" at bounding box center [185, 256] width 34 height 20
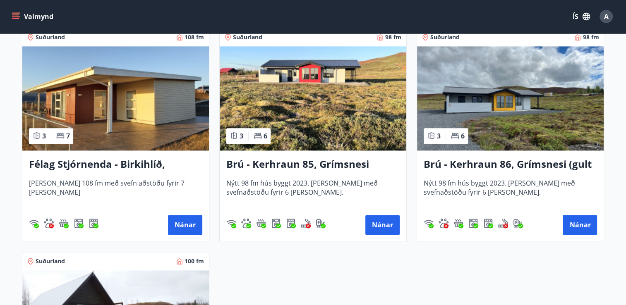
scroll to position [1078, 0]
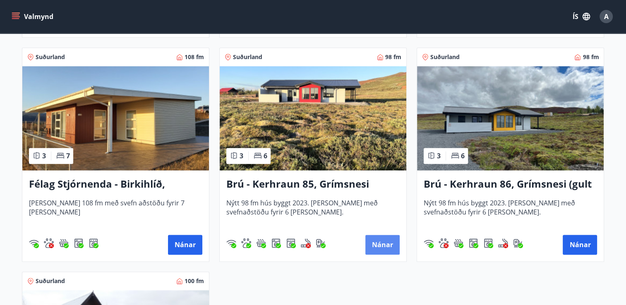
click at [382, 247] on button "Nánar" at bounding box center [382, 245] width 34 height 20
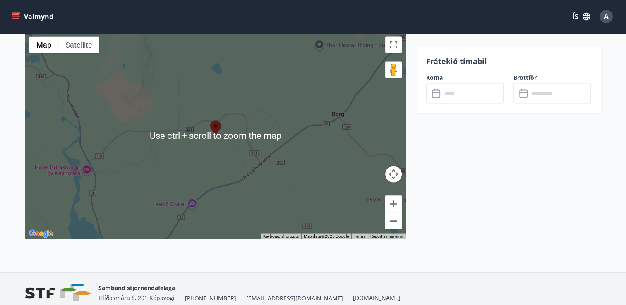
scroll to position [1489, 0]
click at [392, 221] on button "Zoom out" at bounding box center [393, 220] width 17 height 17
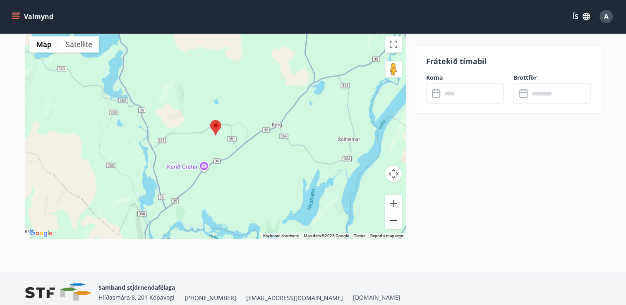
click at [392, 221] on button "Zoom out" at bounding box center [393, 220] width 17 height 17
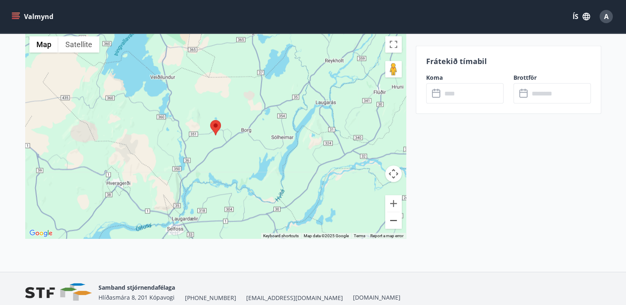
click at [392, 221] on button "Zoom out" at bounding box center [393, 220] width 17 height 17
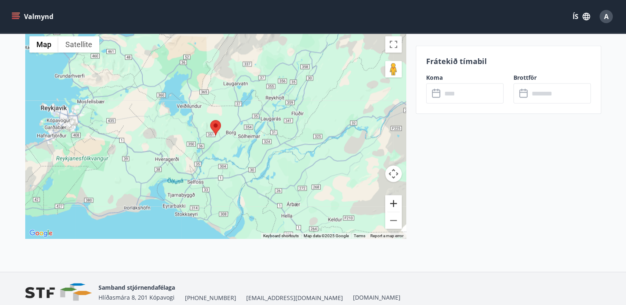
click at [394, 204] on button "Zoom in" at bounding box center [393, 203] width 17 height 17
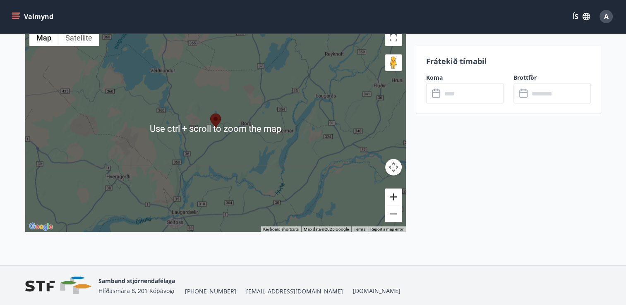
scroll to position [1482, 0]
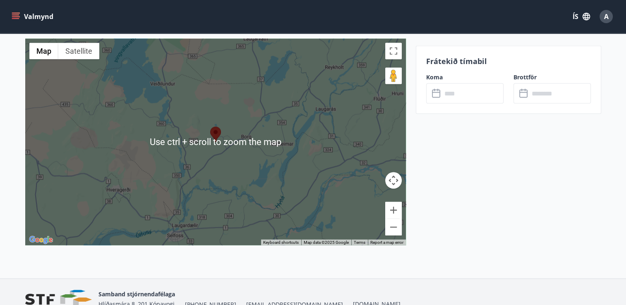
click at [258, 181] on div at bounding box center [215, 141] width 380 height 207
click at [397, 229] on button "Zoom out" at bounding box center [393, 227] width 17 height 17
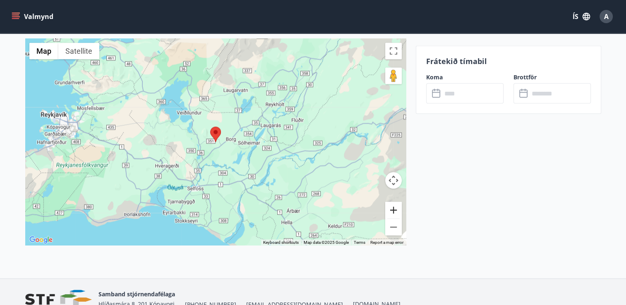
click at [394, 213] on button "Zoom in" at bounding box center [393, 210] width 17 height 17
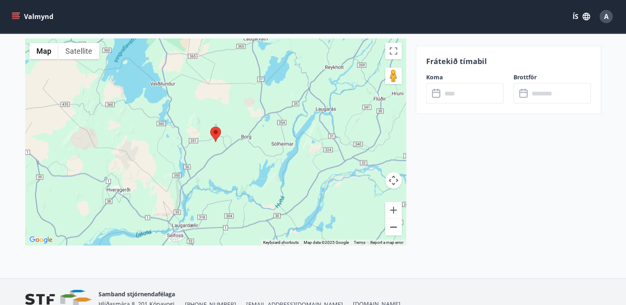
click at [396, 227] on button "Zoom out" at bounding box center [393, 227] width 17 height 17
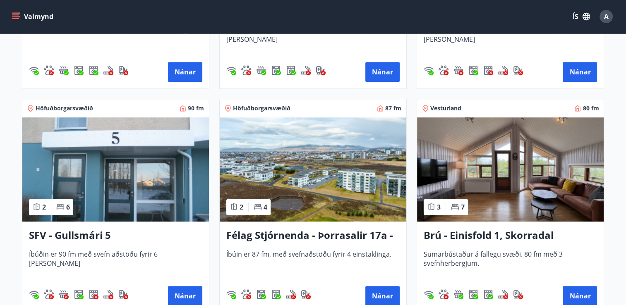
scroll to position [620, 0]
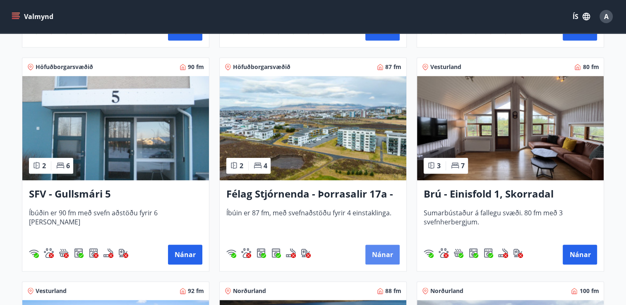
click at [377, 254] on button "Nánar" at bounding box center [382, 255] width 34 height 20
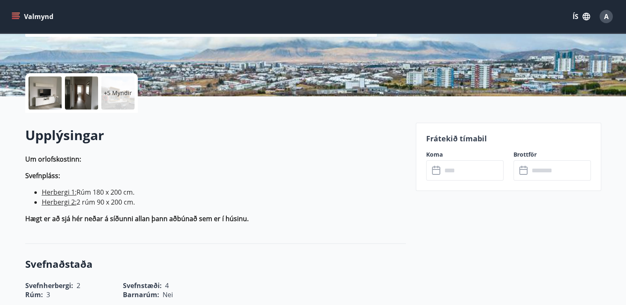
scroll to position [157, 0]
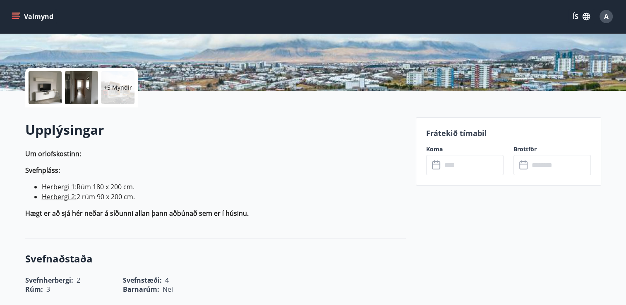
click at [478, 165] on input "text" at bounding box center [473, 165] width 62 height 20
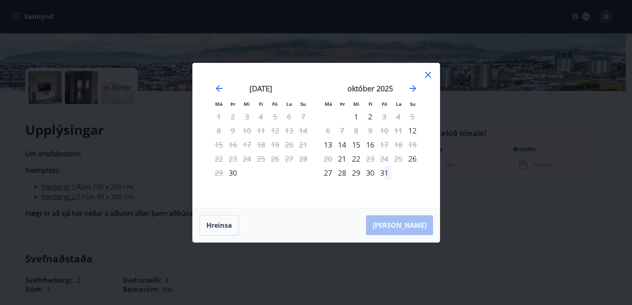
click at [217, 173] on div "29" at bounding box center [219, 173] width 14 height 14
click at [220, 173] on div "29" at bounding box center [219, 173] width 14 height 14
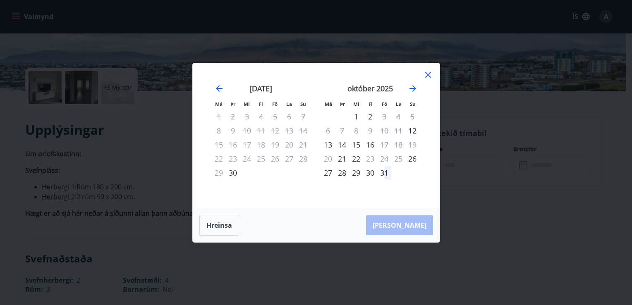
drag, startPoint x: 220, startPoint y: 173, endPoint x: 220, endPoint y: 180, distance: 7.1
click at [220, 178] on div "29" at bounding box center [219, 173] width 14 height 14
click at [232, 173] on div "30" at bounding box center [233, 173] width 14 height 14
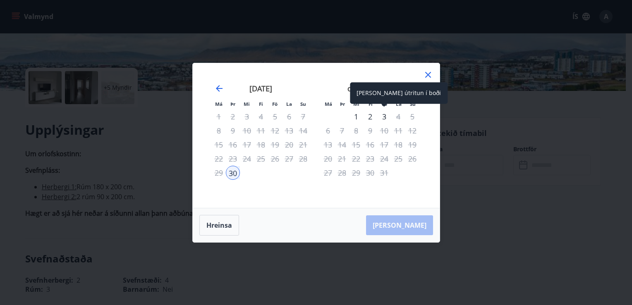
click at [384, 117] on div "3" at bounding box center [384, 117] width 14 height 14
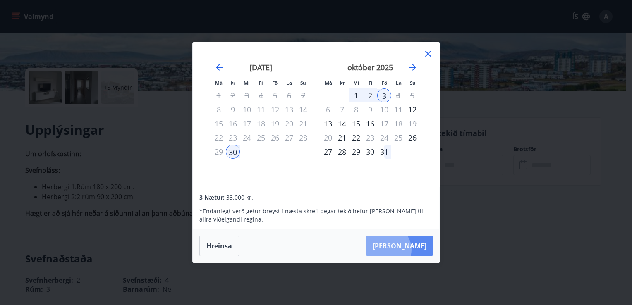
click at [412, 250] on button "Taka Frá" at bounding box center [399, 246] width 67 height 20
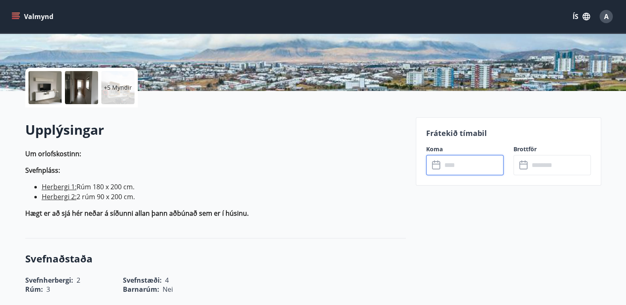
type input "******"
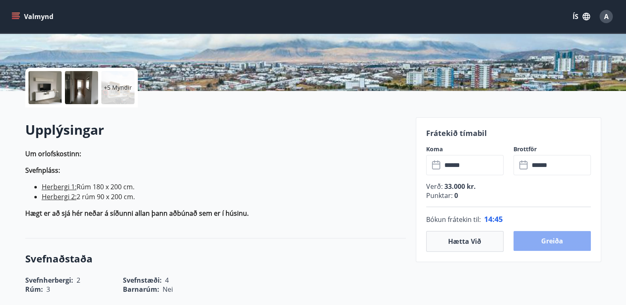
click at [566, 242] on button "Greiða" at bounding box center [551, 241] width 77 height 20
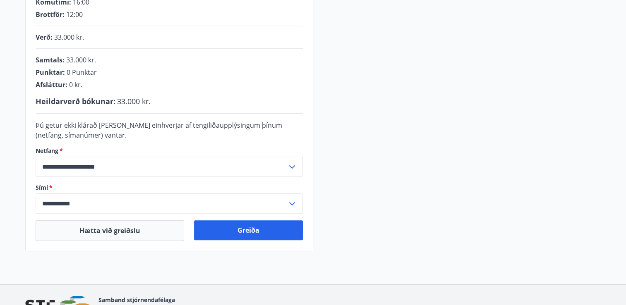
scroll to position [198, 0]
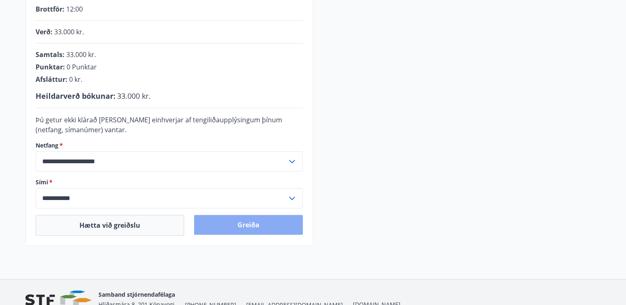
click at [243, 226] on button "Greiða" at bounding box center [248, 225] width 109 height 20
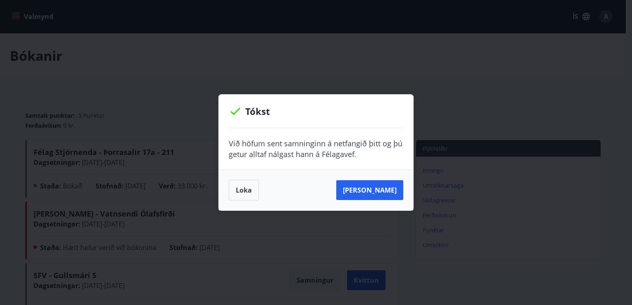
click at [239, 189] on button "Loka" at bounding box center [244, 190] width 30 height 21
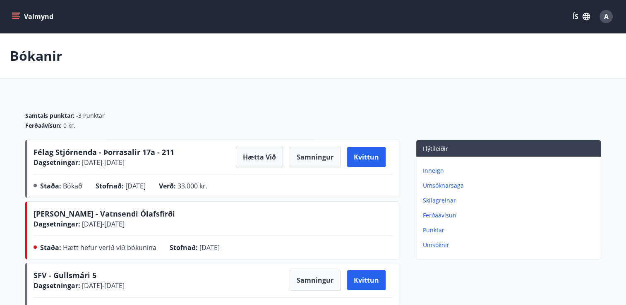
click at [607, 19] on div "A" at bounding box center [605, 16] width 13 height 13
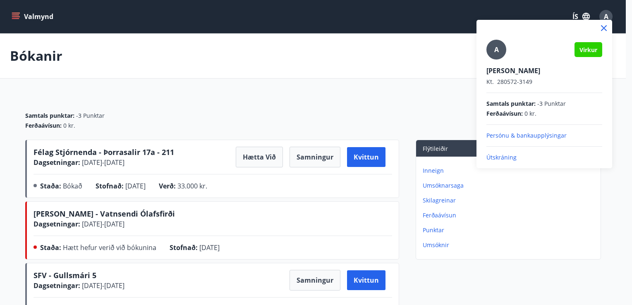
click at [507, 161] on p "Útskráning" at bounding box center [544, 157] width 116 height 8
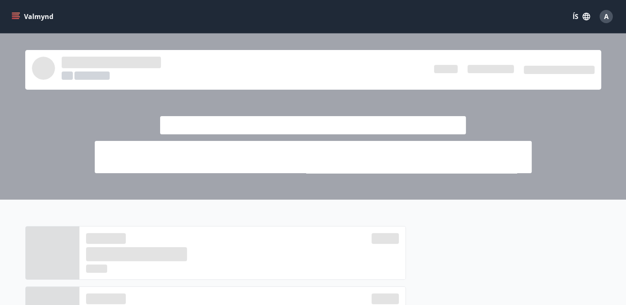
click at [605, 20] on span "A" at bounding box center [606, 16] width 5 height 9
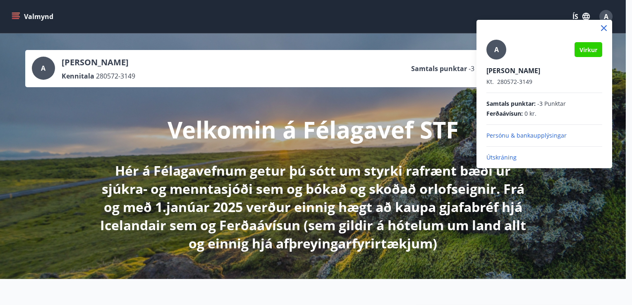
click at [501, 160] on p "Útskráning" at bounding box center [544, 157] width 116 height 8
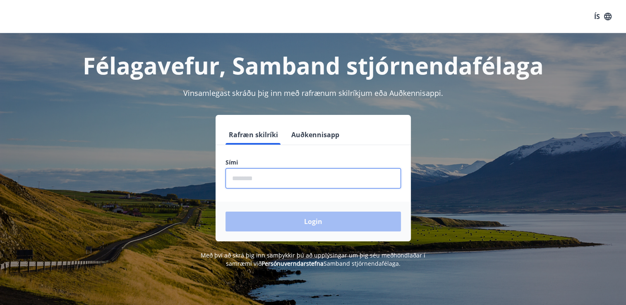
click at [262, 183] on input "phone" at bounding box center [312, 178] width 175 height 20
type input "********"
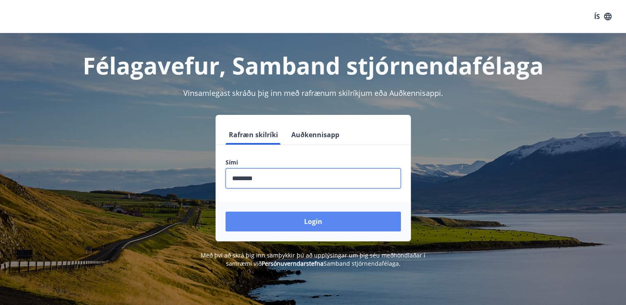
click at [280, 223] on button "Login" at bounding box center [312, 222] width 175 height 20
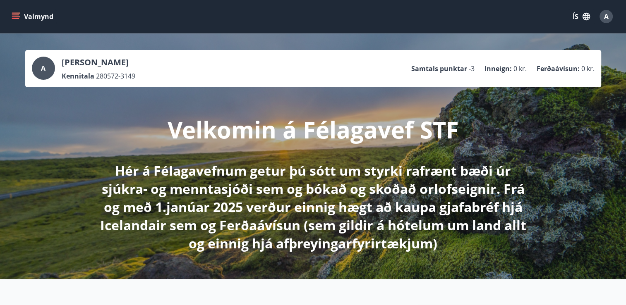
click at [22, 15] on button "Valmynd" at bounding box center [33, 16] width 47 height 15
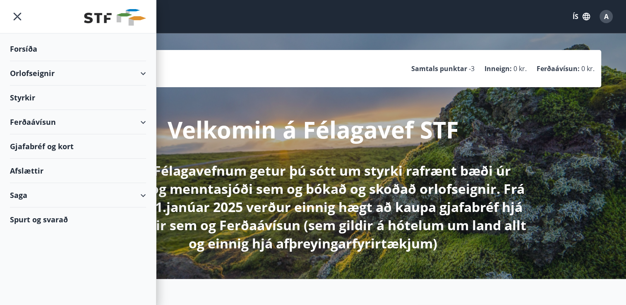
click at [83, 74] on div "Orlofseignir" at bounding box center [78, 73] width 136 height 24
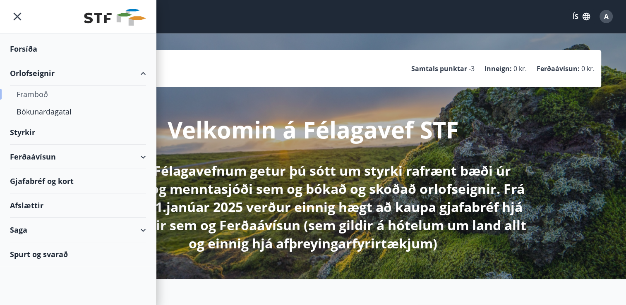
click at [43, 92] on div "Framboð" at bounding box center [78, 94] width 123 height 17
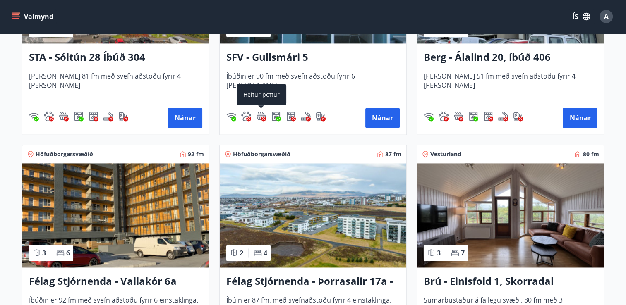
scroll to position [1240, 0]
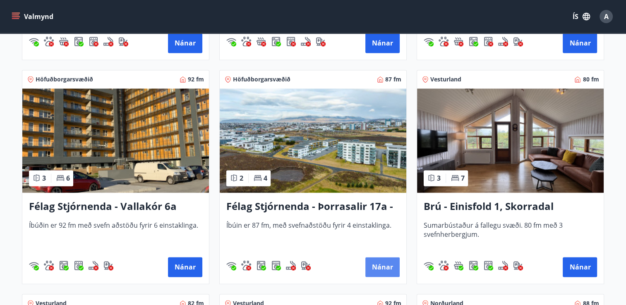
click at [387, 270] on button "Nánar" at bounding box center [382, 267] width 34 height 20
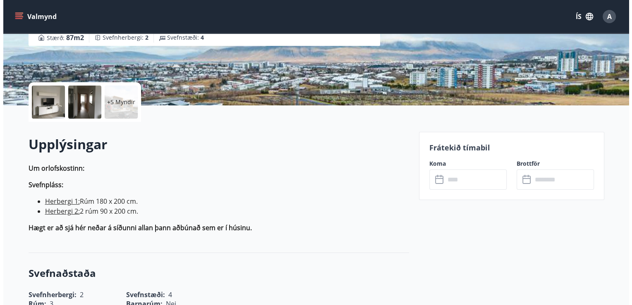
scroll to position [124, 0]
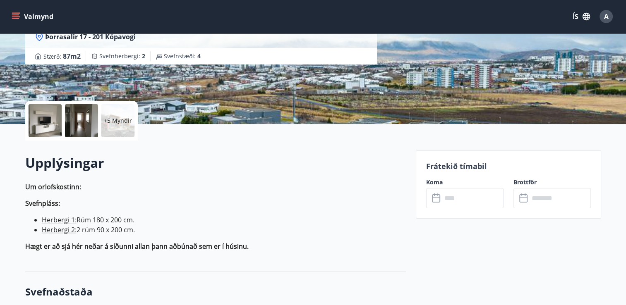
click at [36, 120] on div at bounding box center [45, 120] width 33 height 33
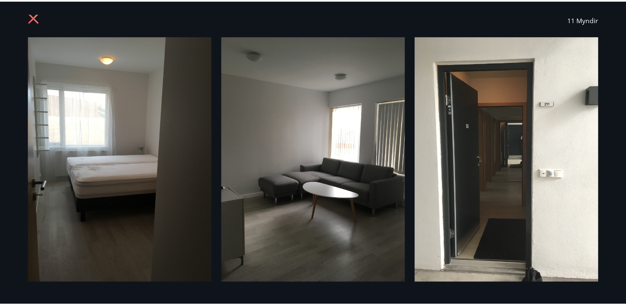
scroll to position [0, 0]
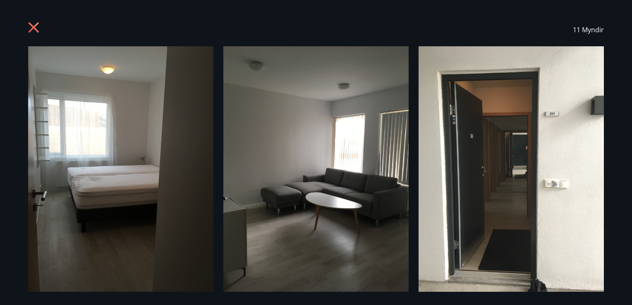
click at [33, 32] on icon at bounding box center [34, 28] width 13 height 13
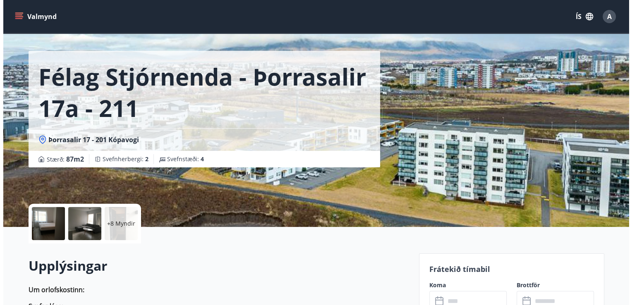
scroll to position [41, 0]
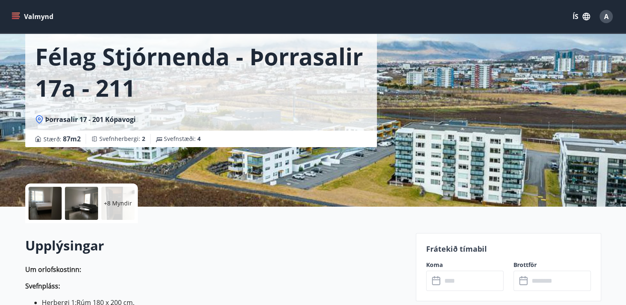
click at [44, 211] on div at bounding box center [45, 203] width 33 height 33
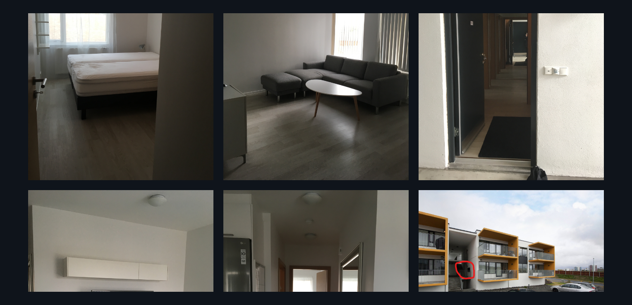
scroll to position [0, 0]
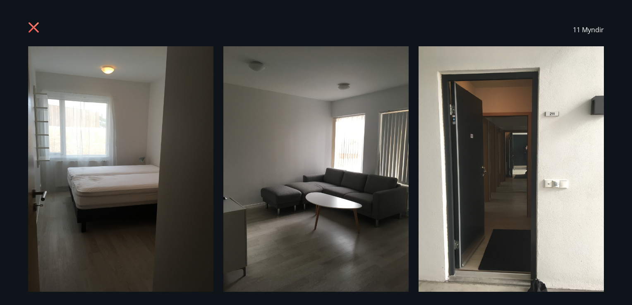
click at [36, 29] on icon at bounding box center [34, 27] width 10 height 10
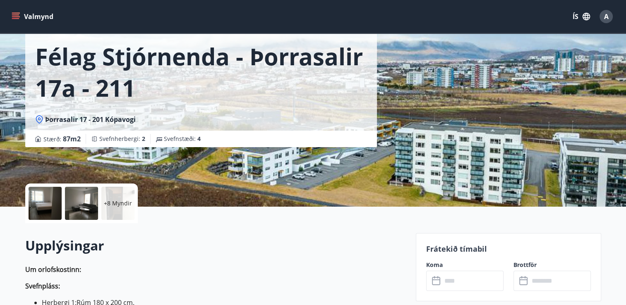
click at [38, 120] on icon at bounding box center [39, 119] width 8 height 8
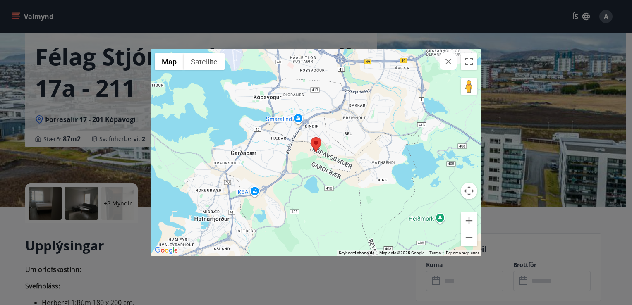
click at [320, 151] on img at bounding box center [316, 144] width 11 height 15
click at [471, 237] on button "Zoom out" at bounding box center [469, 237] width 17 height 17
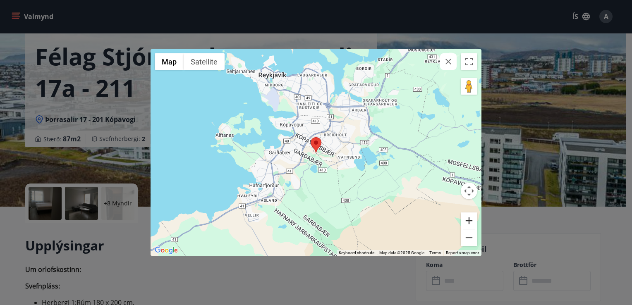
click at [467, 220] on button "Zoom in" at bounding box center [469, 221] width 17 height 17
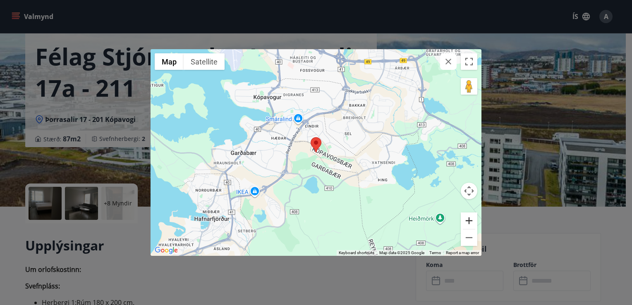
click at [467, 219] on button "Zoom in" at bounding box center [469, 221] width 17 height 17
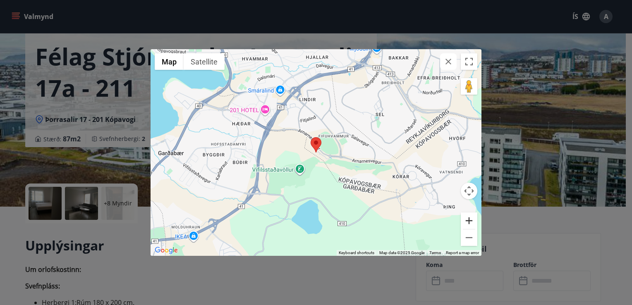
click at [467, 219] on button "Zoom in" at bounding box center [469, 221] width 17 height 17
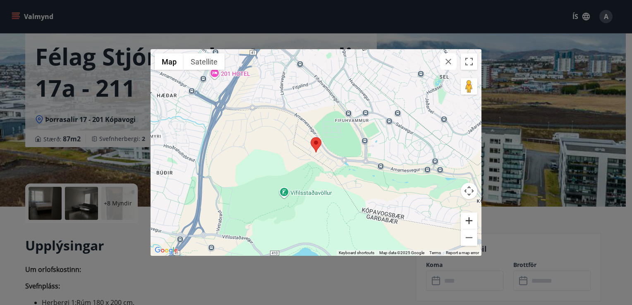
click at [468, 222] on button "Zoom in" at bounding box center [469, 221] width 17 height 17
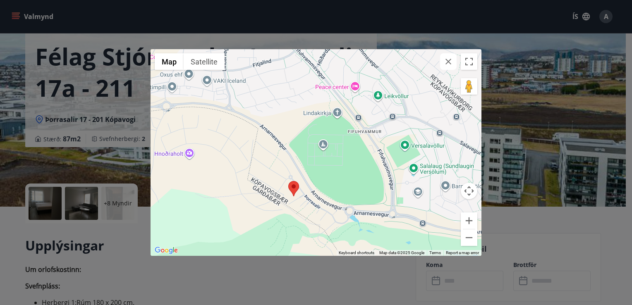
drag, startPoint x: 346, startPoint y: 186, endPoint x: 320, endPoint y: 231, distance: 51.3
click at [321, 231] on div at bounding box center [316, 152] width 331 height 207
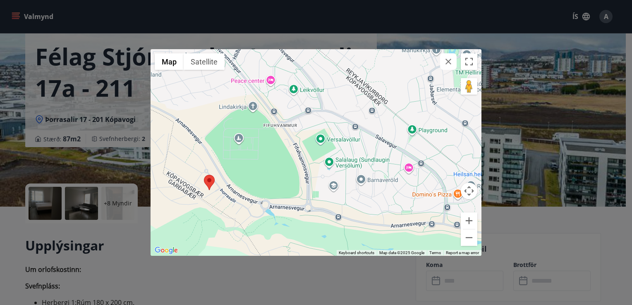
drag, startPoint x: 335, startPoint y: 152, endPoint x: 251, endPoint y: 143, distance: 83.6
click at [251, 143] on div at bounding box center [316, 152] width 331 height 207
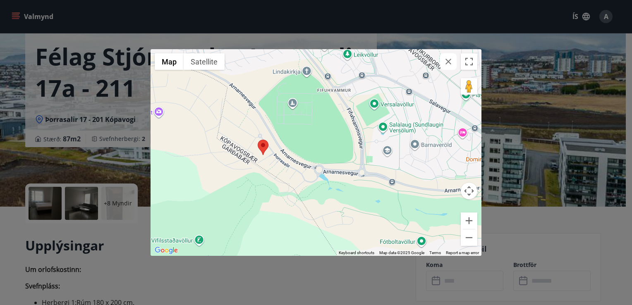
drag, startPoint x: 359, startPoint y: 175, endPoint x: 414, endPoint y: 143, distance: 63.8
click at [414, 143] on div at bounding box center [316, 152] width 331 height 207
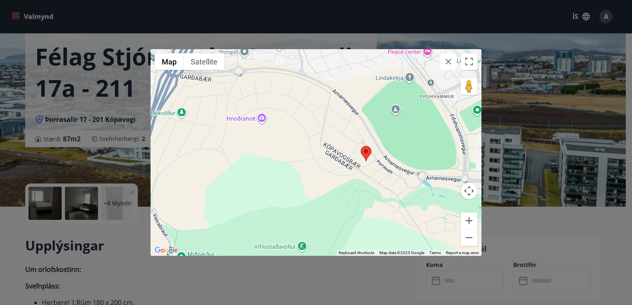
drag, startPoint x: 301, startPoint y: 173, endPoint x: 423, endPoint y: 179, distance: 122.1
click at [416, 179] on div at bounding box center [316, 152] width 331 height 207
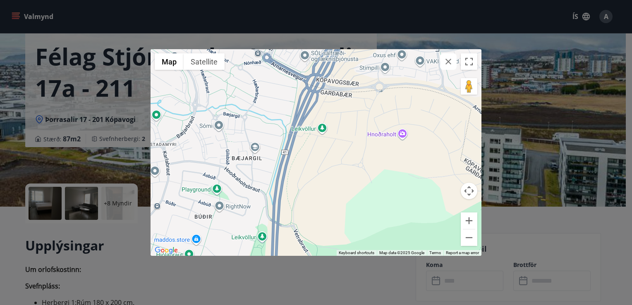
drag, startPoint x: 232, startPoint y: 162, endPoint x: 361, endPoint y: 179, distance: 129.7
click at [360, 179] on div at bounding box center [316, 152] width 331 height 207
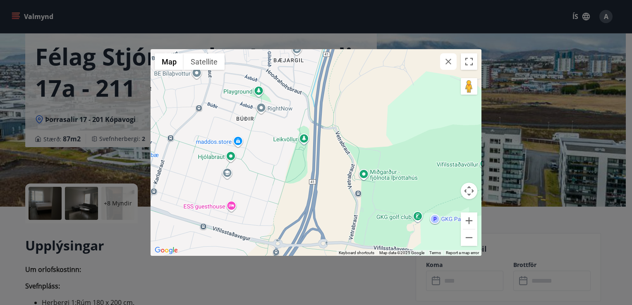
drag, startPoint x: 272, startPoint y: 198, endPoint x: 311, endPoint y: 97, distance: 108.4
click at [311, 97] on div at bounding box center [316, 152] width 331 height 207
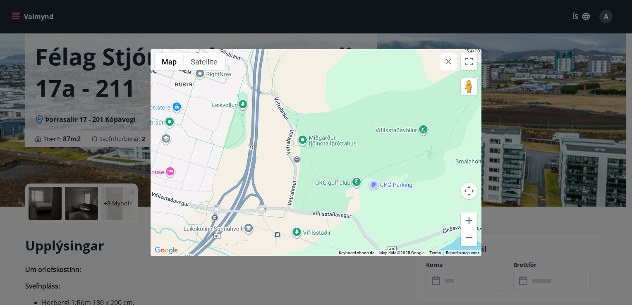
drag, startPoint x: 337, startPoint y: 199, endPoint x: 280, endPoint y: 170, distance: 64.9
click at [280, 170] on div at bounding box center [316, 152] width 331 height 207
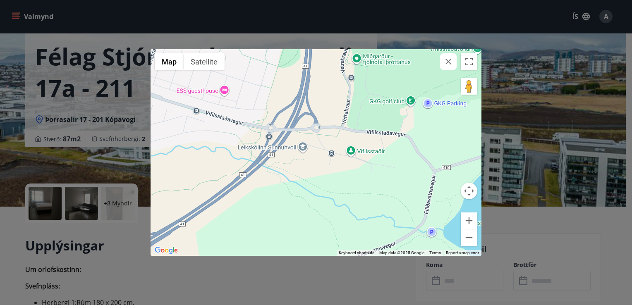
drag, startPoint x: 271, startPoint y: 175, endPoint x: 326, endPoint y: 88, distance: 102.4
click at [326, 88] on div at bounding box center [316, 152] width 331 height 207
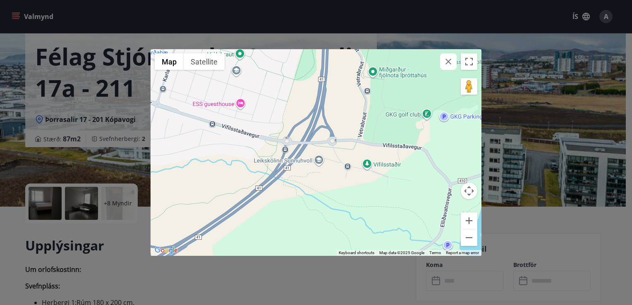
drag, startPoint x: 235, startPoint y: 220, endPoint x: 232, endPoint y: 252, distance: 32.0
click at [232, 252] on div at bounding box center [316, 152] width 331 height 207
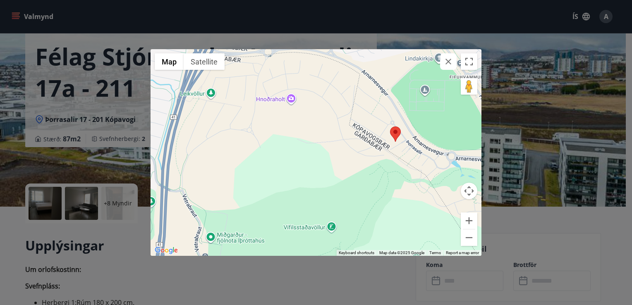
drag, startPoint x: 350, startPoint y: 128, endPoint x: 247, endPoint y: 260, distance: 167.3
click at [247, 260] on div "← Move left → Move right ↑ Move up ↓ Move down + Zoom in - Zoom out Home Jump l…" at bounding box center [316, 152] width 632 height 305
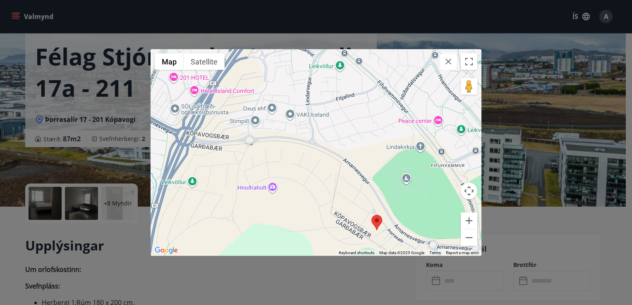
drag, startPoint x: 277, startPoint y: 165, endPoint x: 274, endPoint y: 251, distance: 86.1
click at [274, 251] on div at bounding box center [316, 152] width 331 height 207
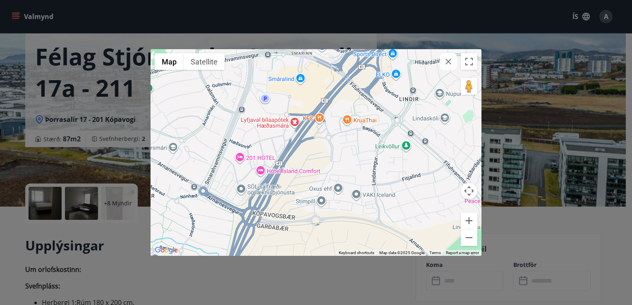
drag, startPoint x: 259, startPoint y: 159, endPoint x: 274, endPoint y: 227, distance: 69.7
click at [274, 227] on div at bounding box center [316, 152] width 331 height 207
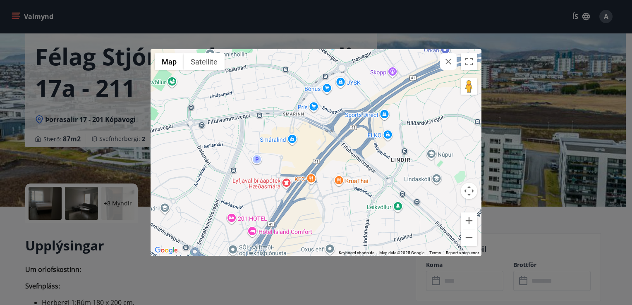
drag, startPoint x: 297, startPoint y: 128, endPoint x: 293, endPoint y: 191, distance: 63.0
click at [293, 191] on div at bounding box center [316, 152] width 331 height 207
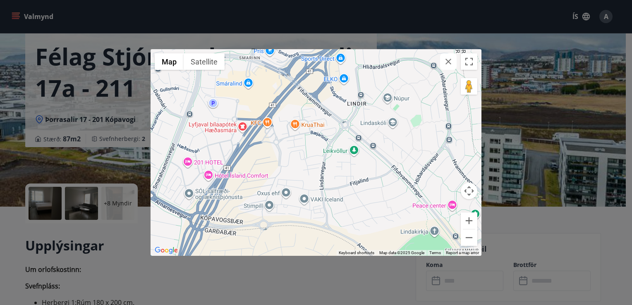
drag, startPoint x: 333, startPoint y: 196, endPoint x: 290, endPoint y: 136, distance: 73.4
click at [290, 136] on div at bounding box center [316, 152] width 331 height 207
click at [445, 61] on icon "button" at bounding box center [448, 62] width 10 height 10
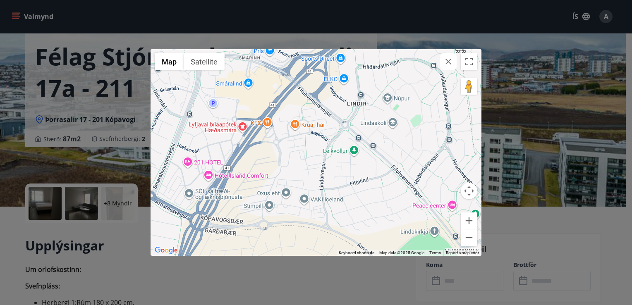
click at [447, 64] on icon "button" at bounding box center [448, 62] width 10 height 10
click at [532, 206] on div "← Move left → Move right ↑ Move up ↓ Move down + Zoom in - Zoom out Home Jump l…" at bounding box center [316, 152] width 632 height 305
click at [467, 239] on button "Zoom out" at bounding box center [469, 237] width 17 height 17
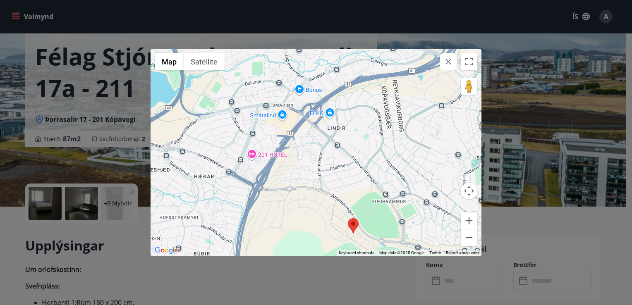
click at [452, 60] on icon "button" at bounding box center [448, 62] width 10 height 10
click at [72, 23] on div "← Move left → Move right ↑ Move up ↓ Move down + Zoom in - Zoom out Home Jump l…" at bounding box center [316, 152] width 632 height 305
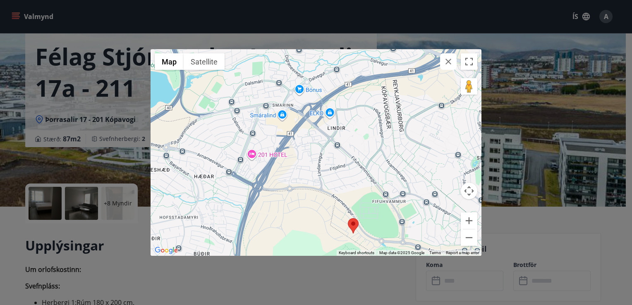
click at [69, 55] on div "← Move left → Move right ↑ Move up ↓ Move down + Zoom in - Zoom out Home Jump l…" at bounding box center [316, 152] width 632 height 305
drag, startPoint x: 69, startPoint y: 55, endPoint x: 74, endPoint y: 57, distance: 4.8
click at [69, 57] on div "← Move left → Move right ↑ Move up ↓ Move down + Zoom in - Zoom out Home Jump l…" at bounding box center [316, 152] width 632 height 305
drag, startPoint x: 72, startPoint y: 59, endPoint x: 35, endPoint y: 27, distance: 49.3
click at [20, 18] on div "← Move left → Move right ↑ Move up ↓ Move down + Zoom in - Zoom out Home Jump l…" at bounding box center [316, 152] width 632 height 305
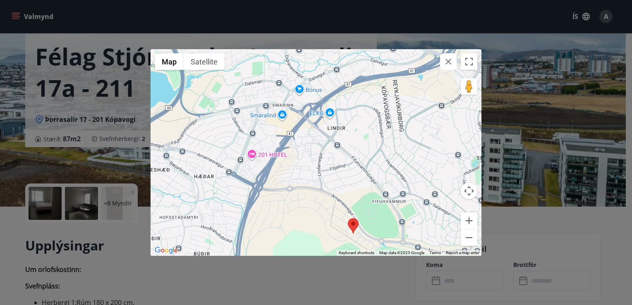
drag, startPoint x: 12, startPoint y: 14, endPoint x: 132, endPoint y: 19, distance: 120.0
click at [14, 14] on div "← Move left → Move right ↑ Move up ↓ Move down + Zoom in - Zoom out Home Jump l…" at bounding box center [316, 152] width 632 height 305
drag, startPoint x: 476, startPoint y: 34, endPoint x: 543, endPoint y: 57, distance: 70.7
click at [481, 37] on div "← Move left → Move right ↑ Move up ↓ Move down + Zoom in - Zoom out Home Jump l…" at bounding box center [316, 152] width 632 height 305
drag, startPoint x: 612, startPoint y: 78, endPoint x: 597, endPoint y: 71, distance: 15.9
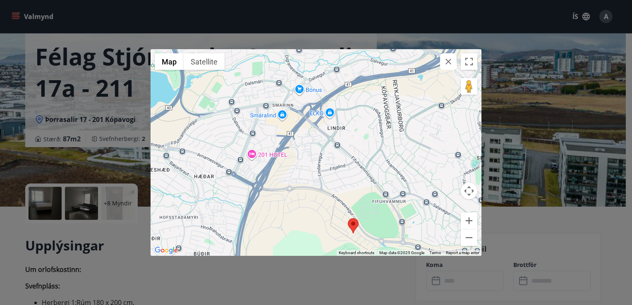
click at [599, 71] on div "← Move left → Move right ↑ Move up ↓ Move down + Zoom in - Zoom out Home Jump l…" at bounding box center [316, 152] width 632 height 305
click at [445, 66] on icon "button" at bounding box center [448, 62] width 10 height 10
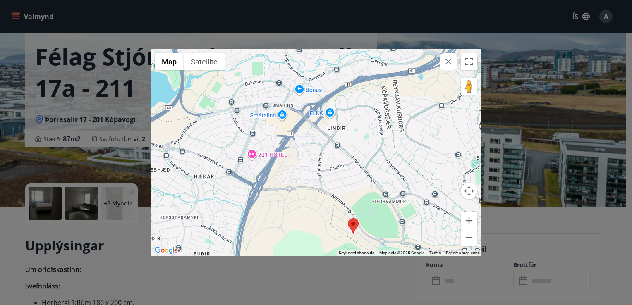
click at [445, 66] on icon "button" at bounding box center [448, 62] width 10 height 10
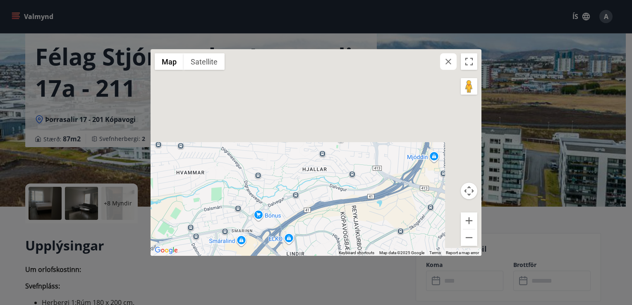
drag, startPoint x: 378, startPoint y: 72, endPoint x: 329, endPoint y: 197, distance: 134.3
click at [331, 207] on div at bounding box center [316, 152] width 331 height 207
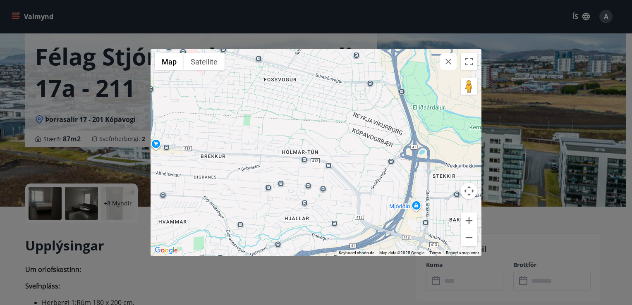
click at [450, 60] on icon "button" at bounding box center [448, 62] width 10 height 10
click at [449, 62] on icon "button" at bounding box center [448, 62] width 10 height 10
click at [603, 17] on div "← Move left → Move right ↑ Move up ↓ Move down + Zoom in - Zoom out Home Jump l…" at bounding box center [316, 152] width 632 height 305
click at [605, 17] on div "← Move left → Move right ↑ Move up ↓ Move down + Zoom in - Zoom out Home Jump l…" at bounding box center [316, 152] width 632 height 305
click at [608, 17] on div "← Move left → Move right ↑ Move up ↓ Move down + Zoom in - Zoom out Home Jump l…" at bounding box center [316, 152] width 632 height 305
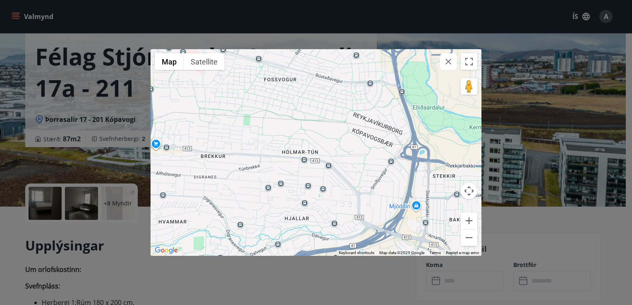
click at [608, 17] on div "← Move left → Move right ↑ Move up ↓ Move down + Zoom in - Zoom out Home Jump l…" at bounding box center [316, 152] width 632 height 305
